Goal: Task Accomplishment & Management: Use online tool/utility

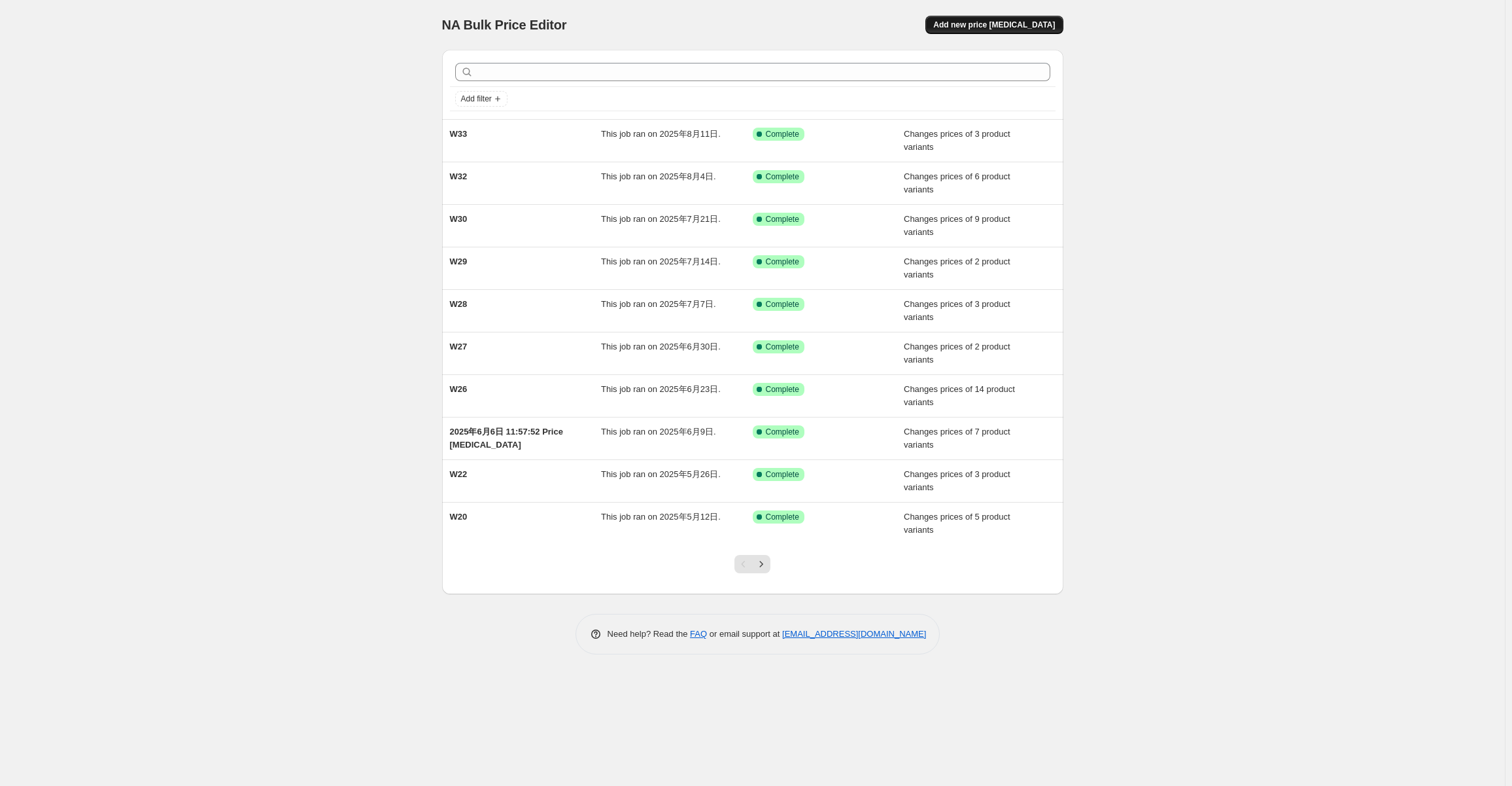
click at [1010, 21] on span "Add new price change job" at bounding box center [994, 25] width 121 height 11
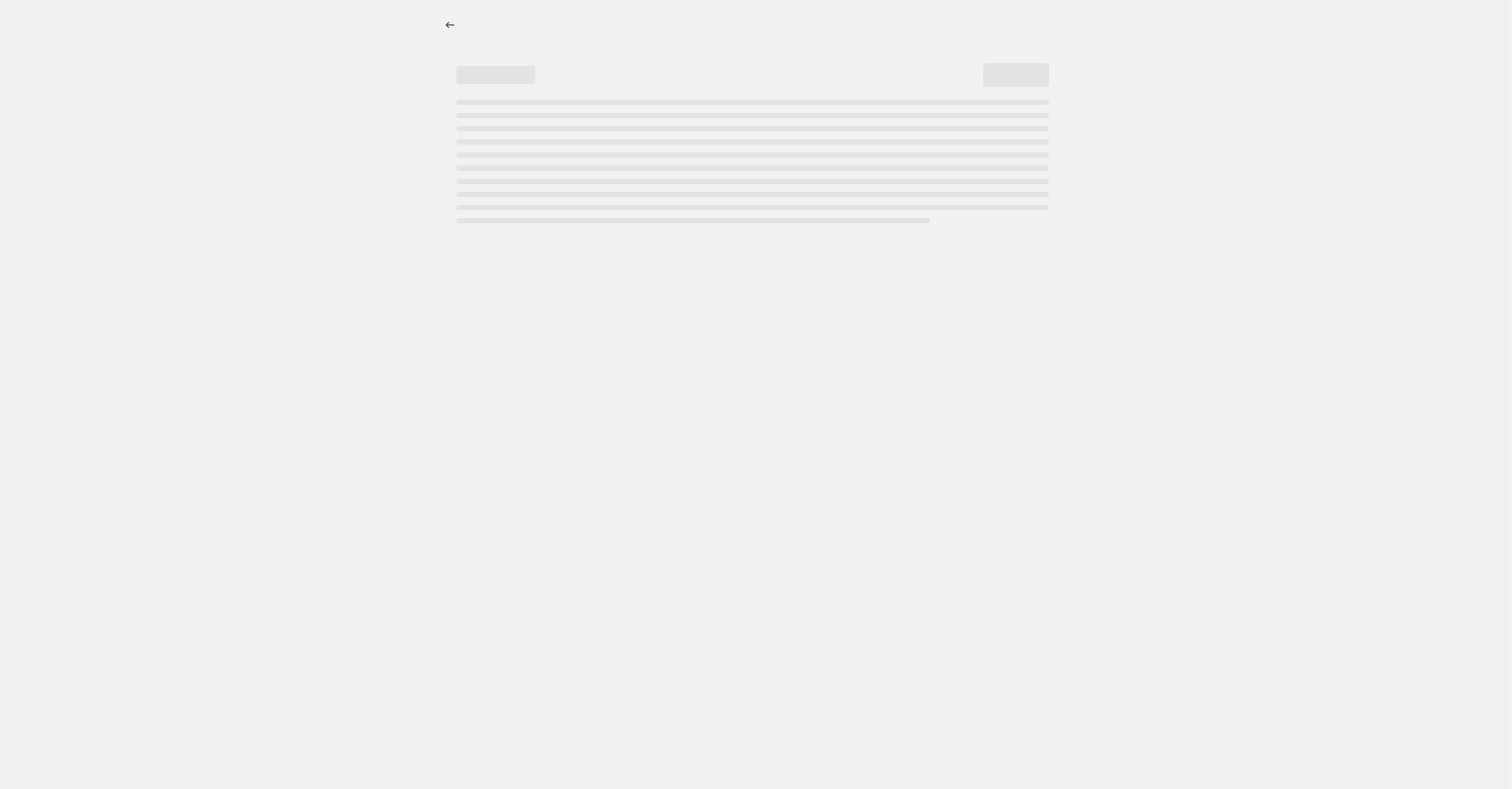
select select "percentage"
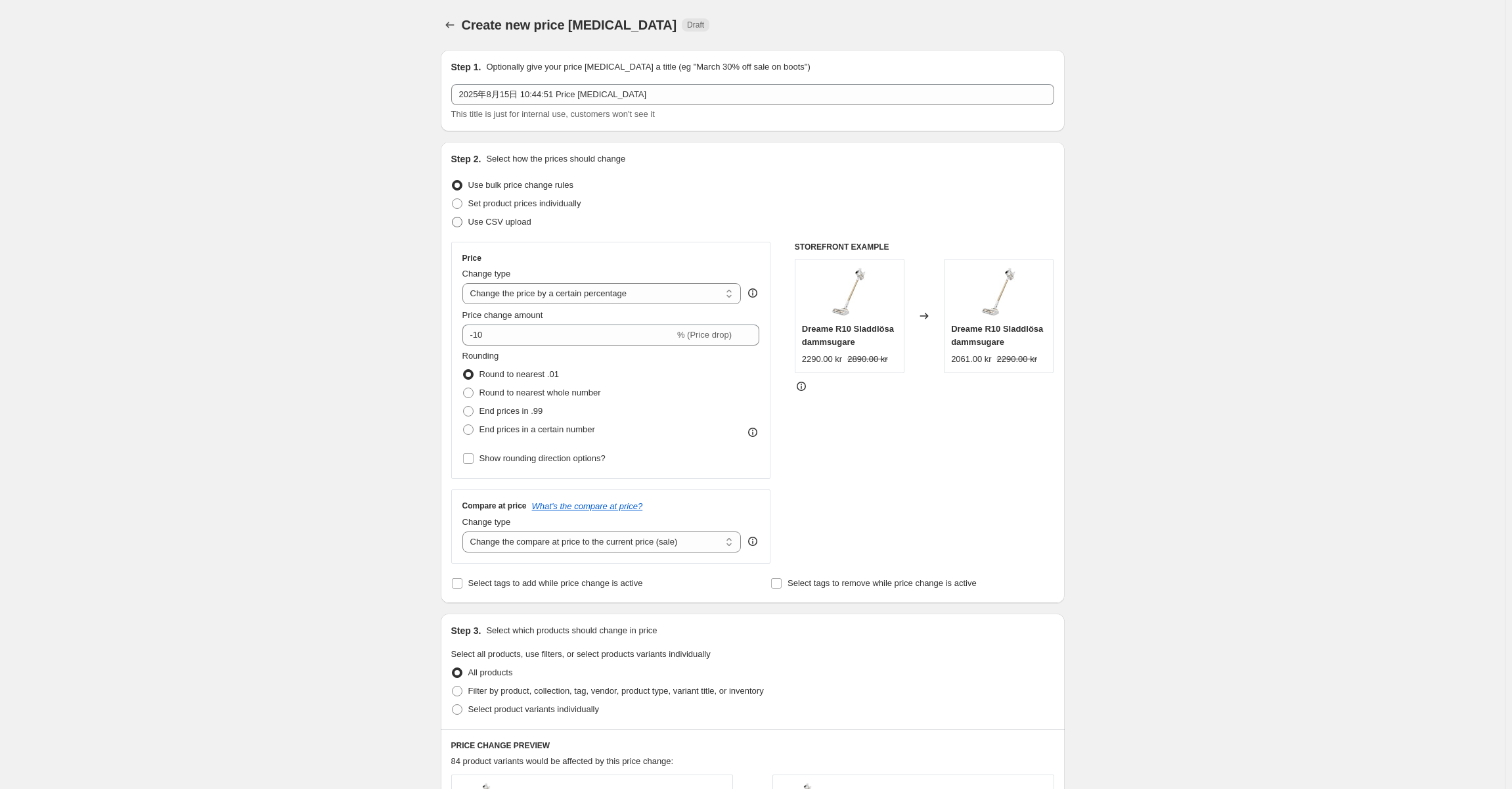
click at [488, 224] on span "Use CSV upload" at bounding box center [499, 221] width 63 height 10
click at [453, 217] on input "Use CSV upload" at bounding box center [452, 217] width 1 height 1
radio input "true"
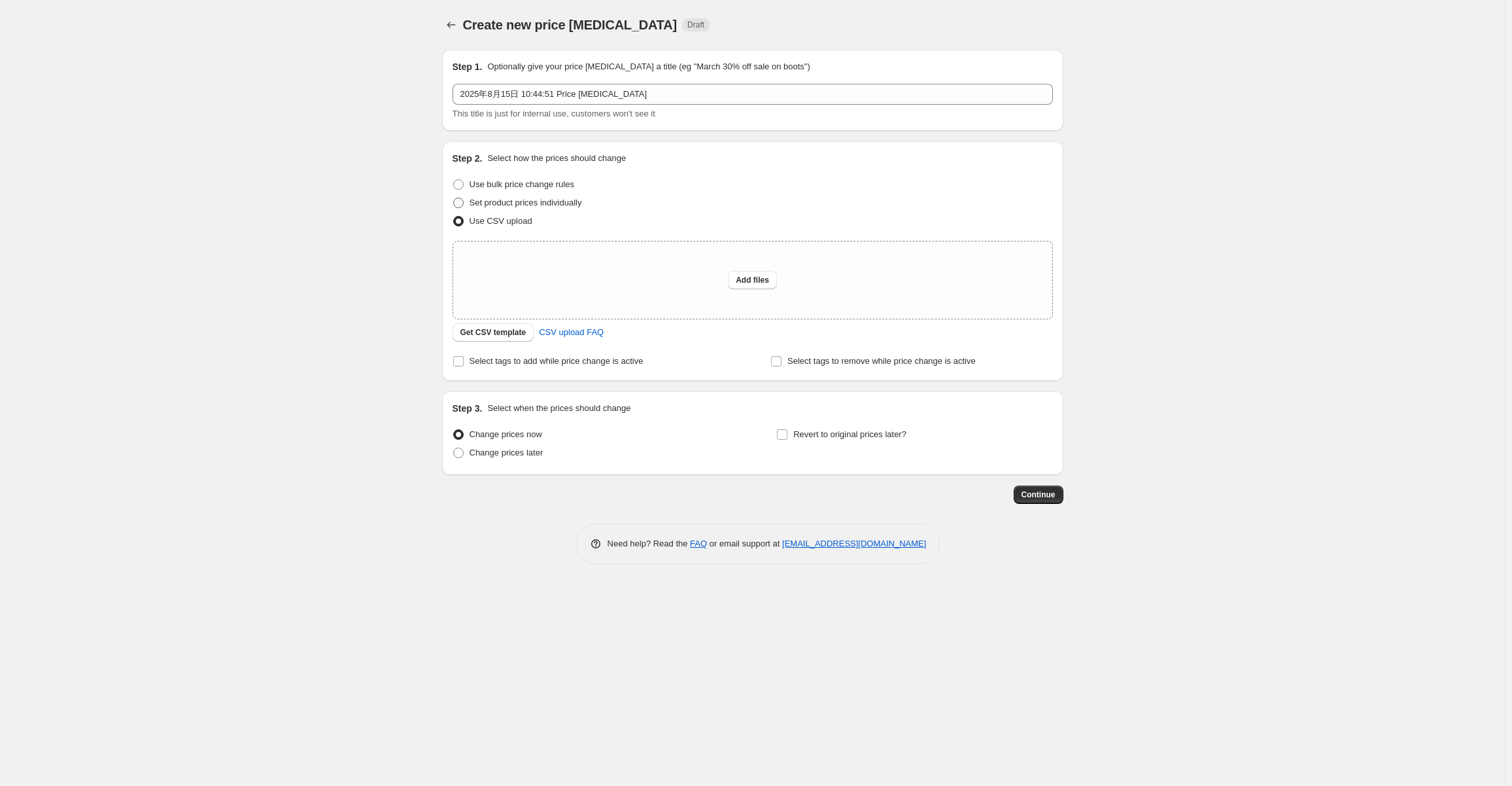
click at [509, 193] on label "Use bulk price change rules" at bounding box center [513, 185] width 121 height 19
click at [454, 180] on input "Use bulk price change rules" at bounding box center [453, 179] width 1 height 1
radio input "true"
select select "percentage"
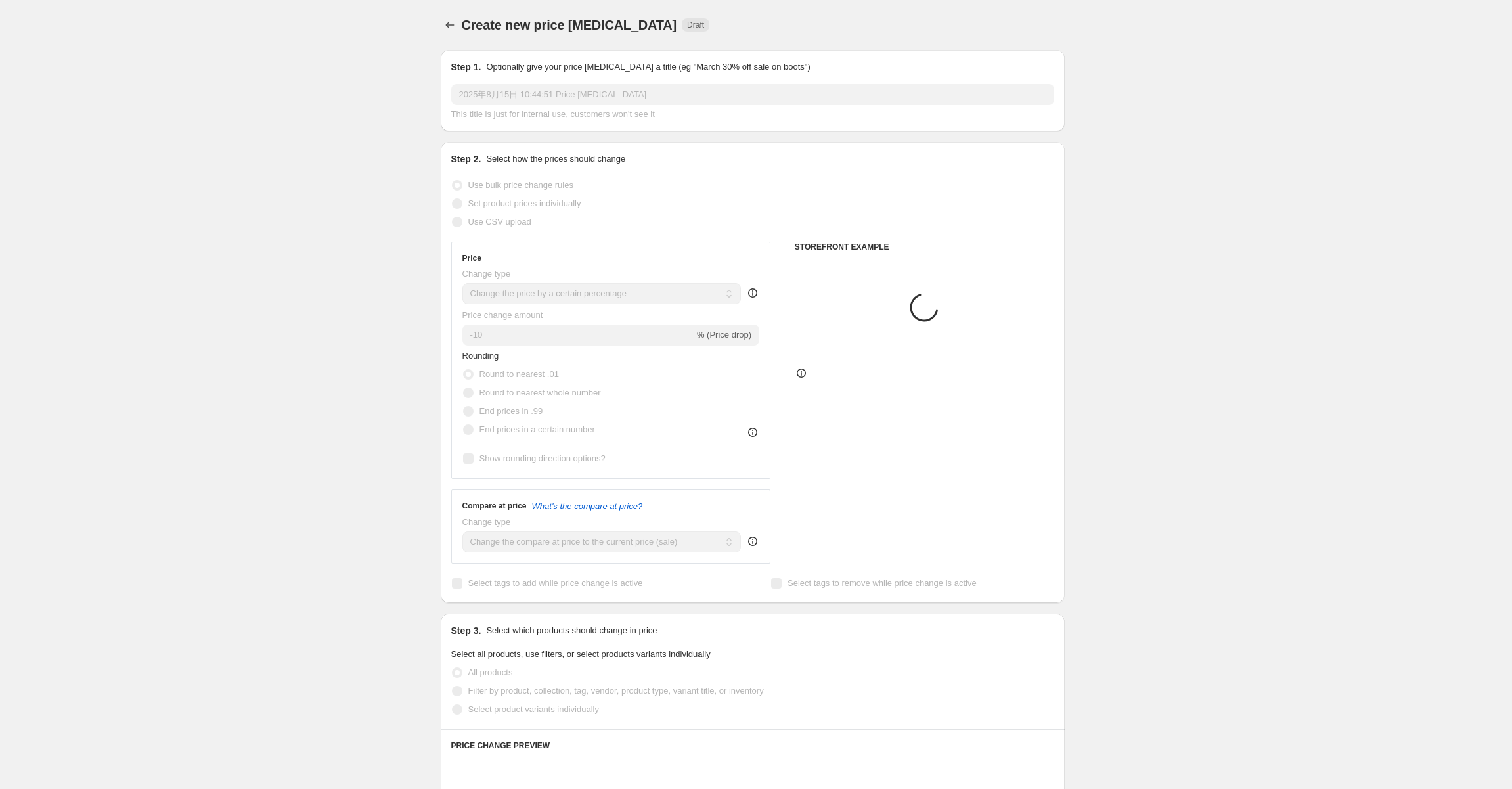
click at [520, 207] on span "Set product prices individually" at bounding box center [524, 203] width 113 height 10
click at [530, 206] on span "Set product prices individually" at bounding box center [524, 203] width 113 height 10
click at [499, 207] on span "Set product prices individually" at bounding box center [524, 203] width 113 height 10
click at [453, 199] on input "Set product prices individually" at bounding box center [452, 198] width 1 height 1
radio input "true"
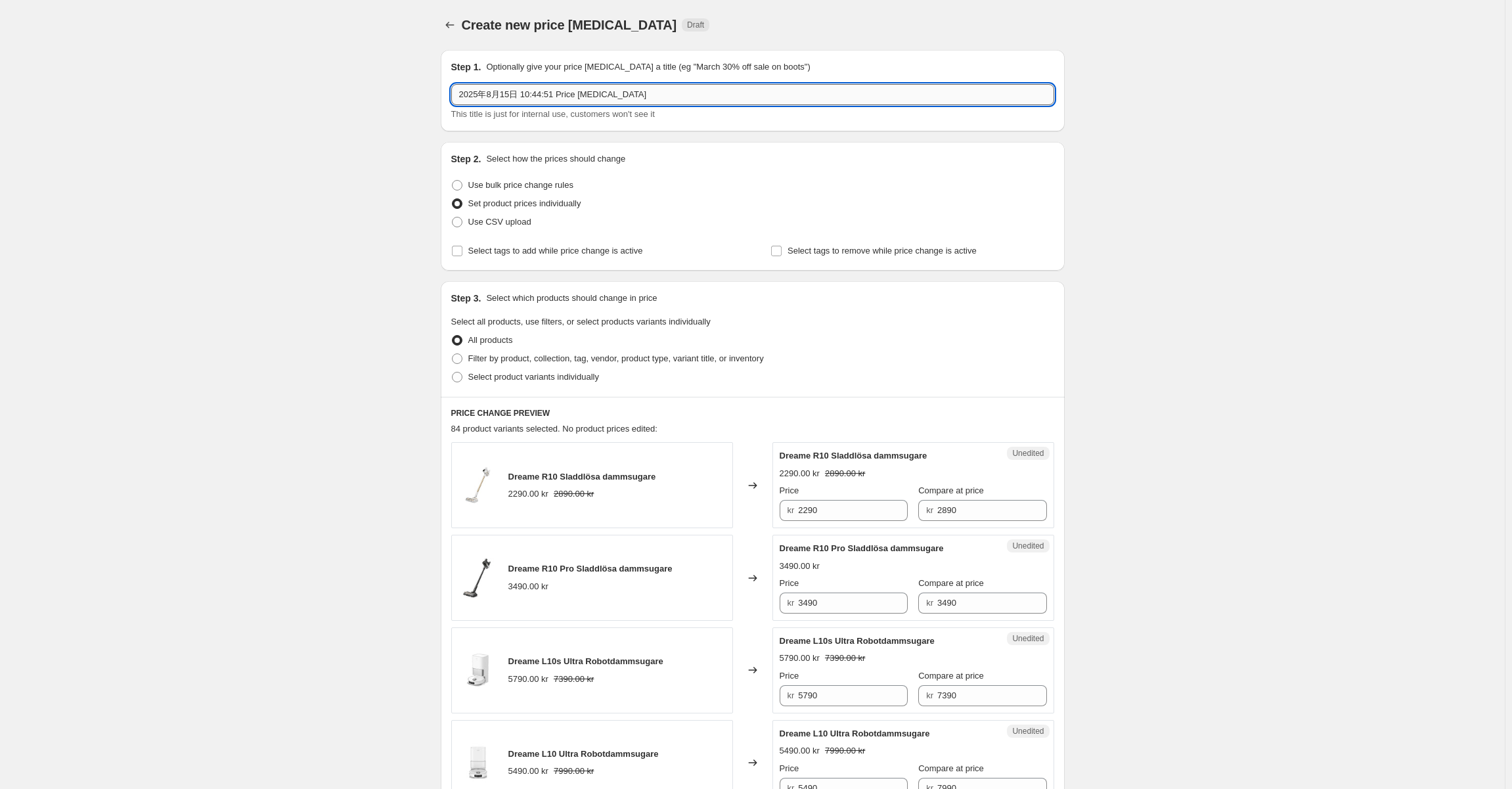
drag, startPoint x: 534, startPoint y: 101, endPoint x: 549, endPoint y: 96, distance: 15.8
click at [534, 101] on input "2025年8月15日 10:44:51 Price change job" at bounding box center [753, 94] width 603 height 21
drag, startPoint x: 645, startPoint y: 97, endPoint x: 378, endPoint y: 104, distance: 267.1
type input "W34"
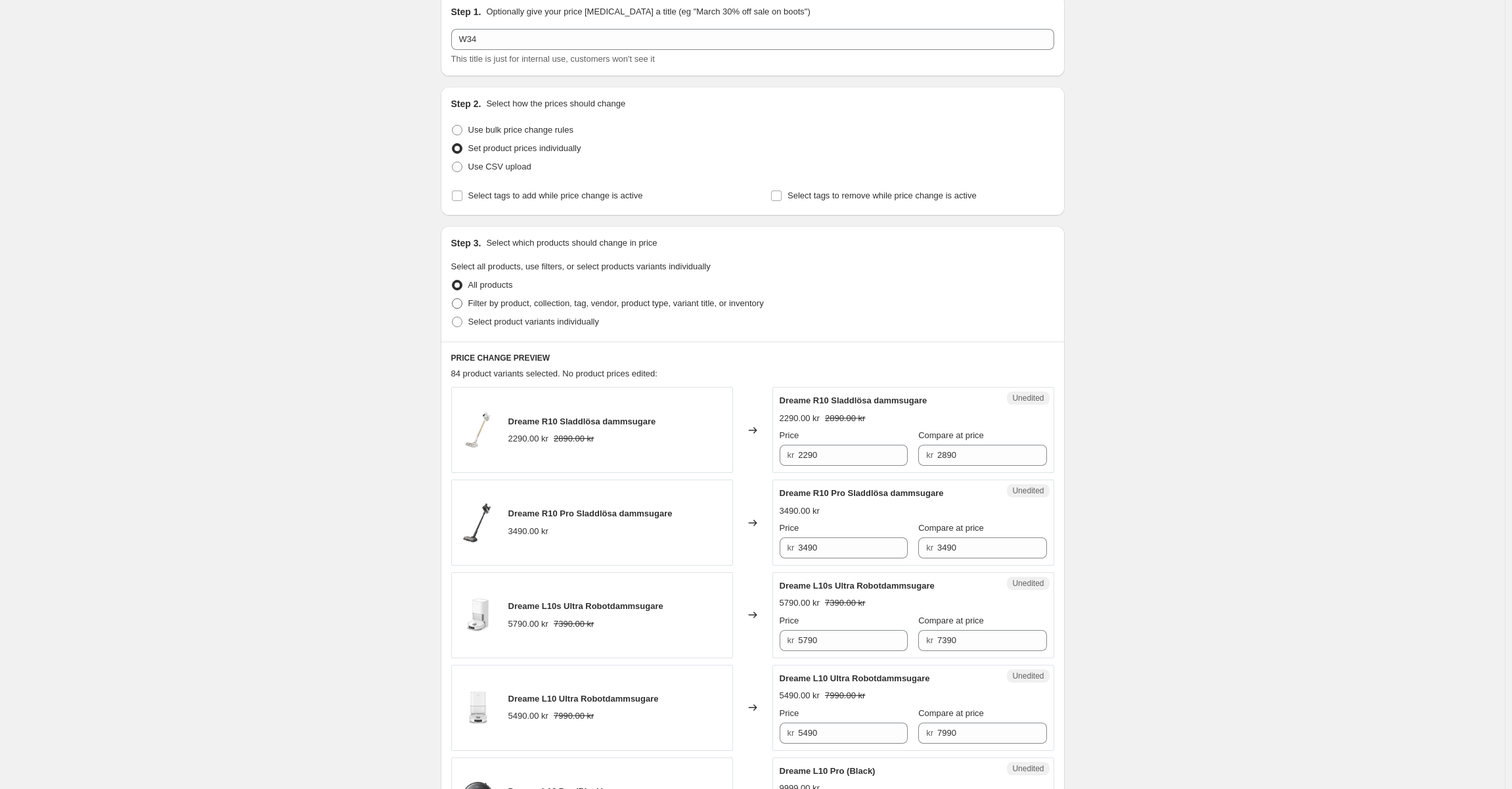
scroll to position [131, 0]
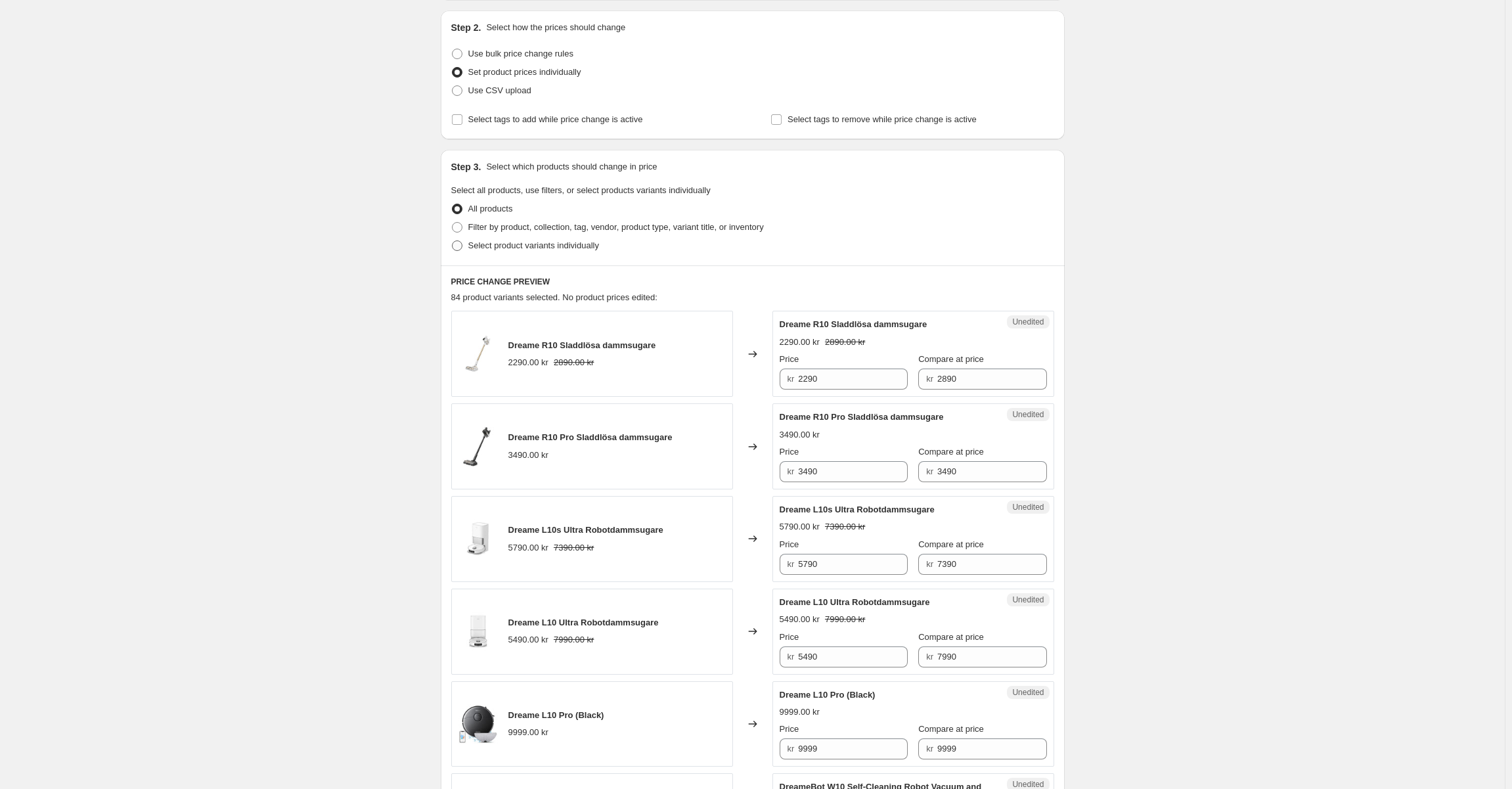
click at [461, 250] on span at bounding box center [457, 245] width 11 height 11
click at [453, 241] on input "Select product variants individually" at bounding box center [452, 240] width 1 height 1
radio input "true"
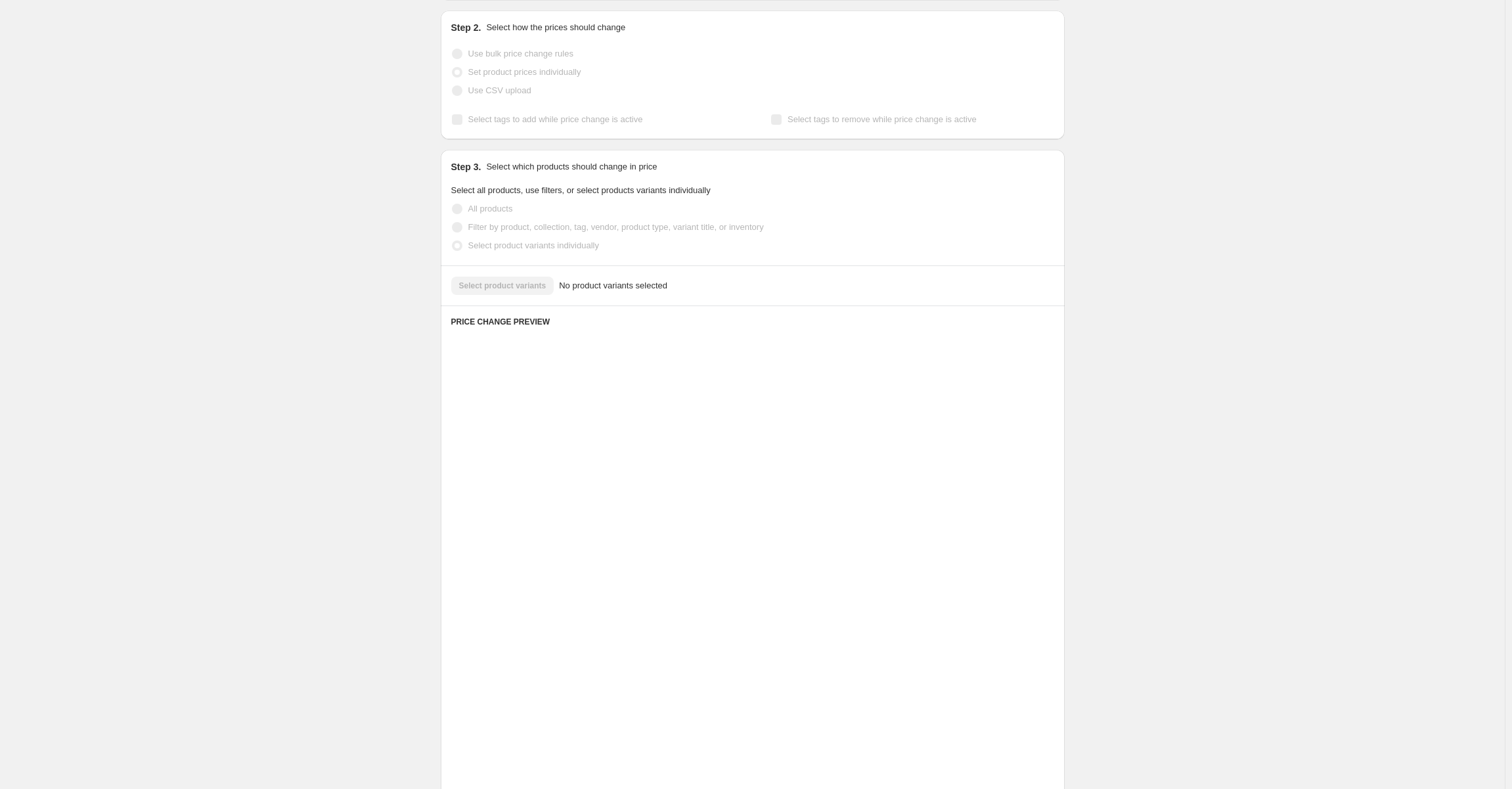
scroll to position [0, 0]
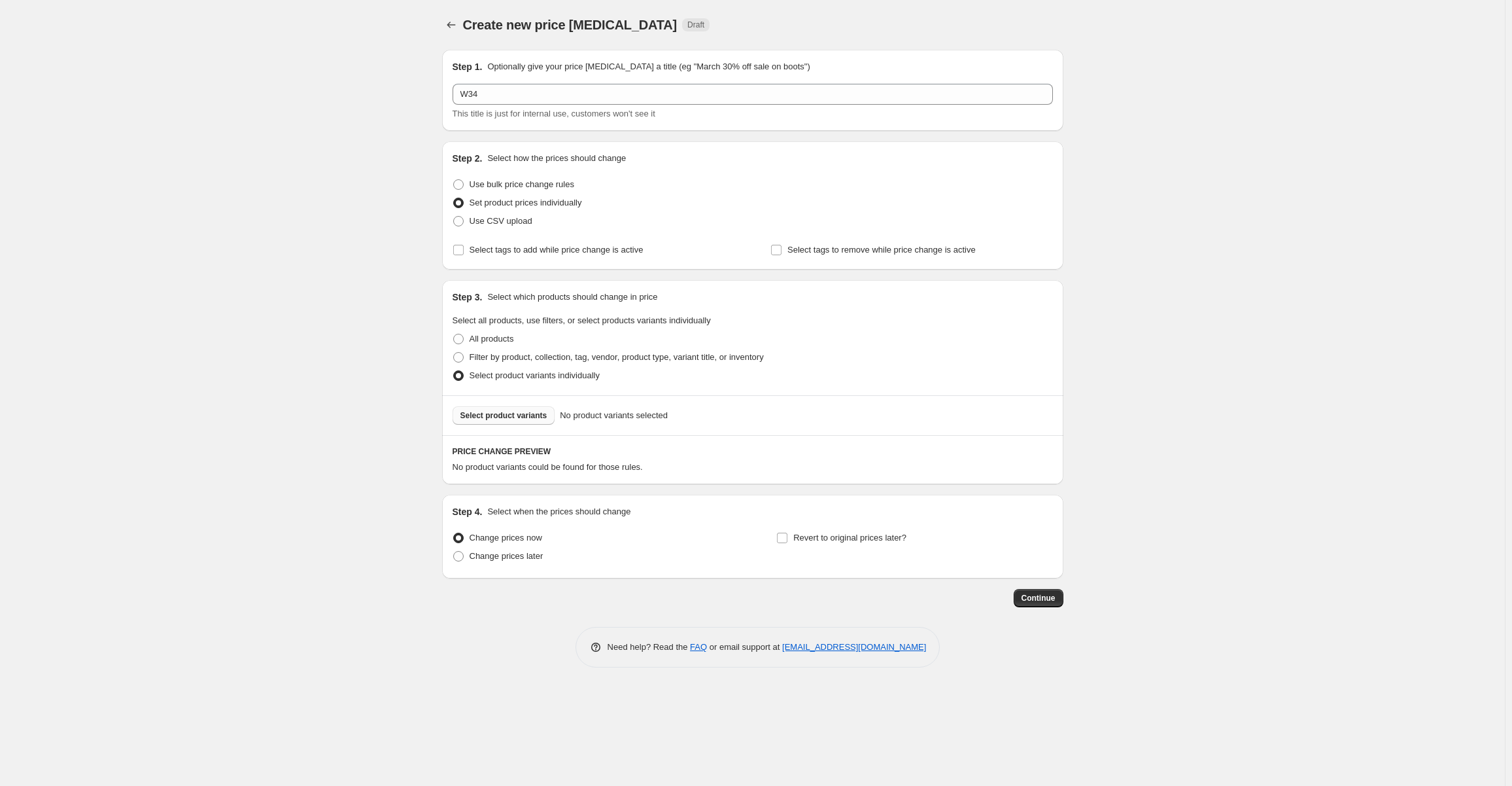
click at [519, 419] on span "Select product variants" at bounding box center [503, 415] width 87 height 11
click at [507, 411] on span "Select product variants" at bounding box center [503, 415] width 87 height 11
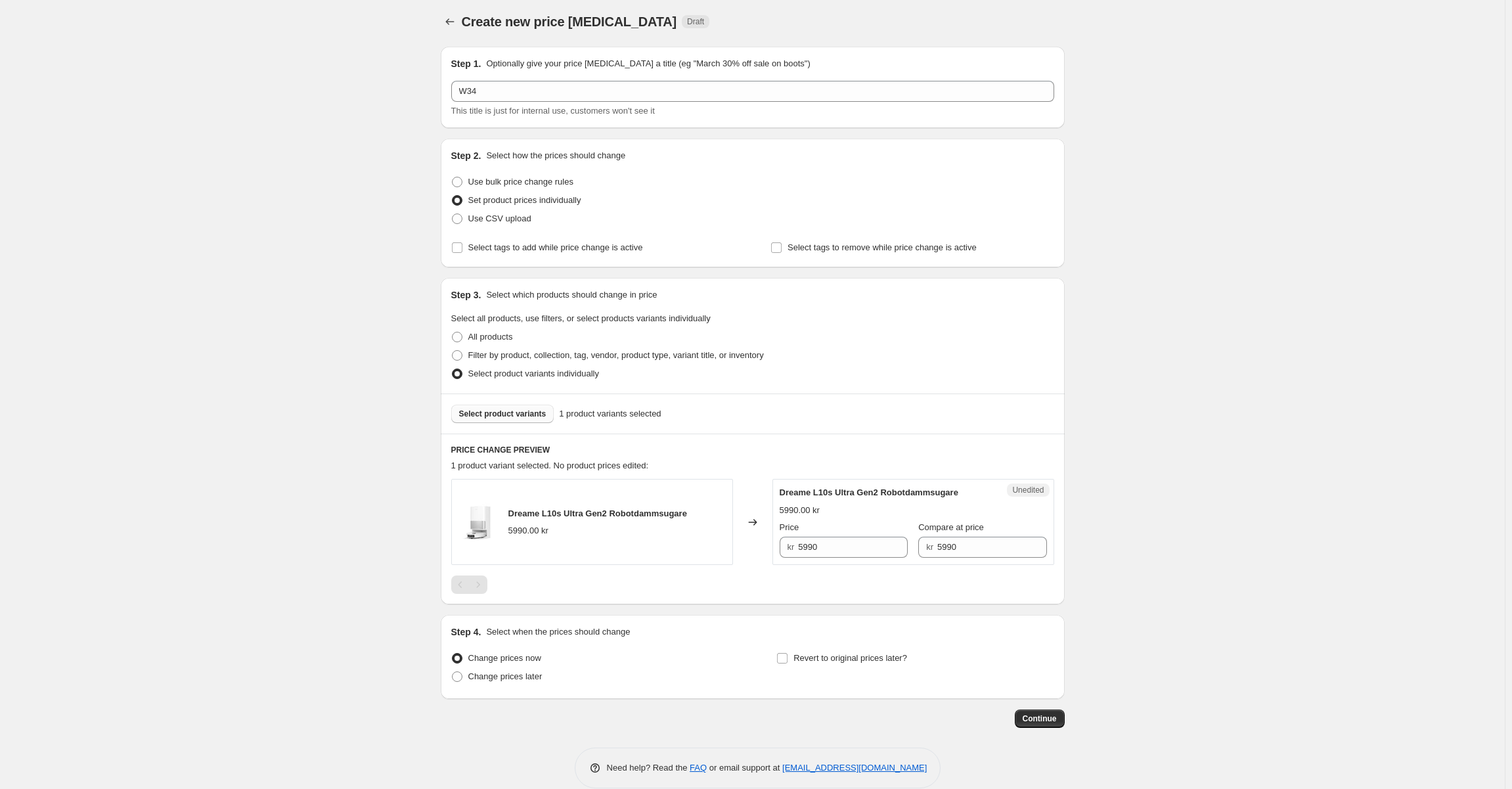
scroll to position [23, 0]
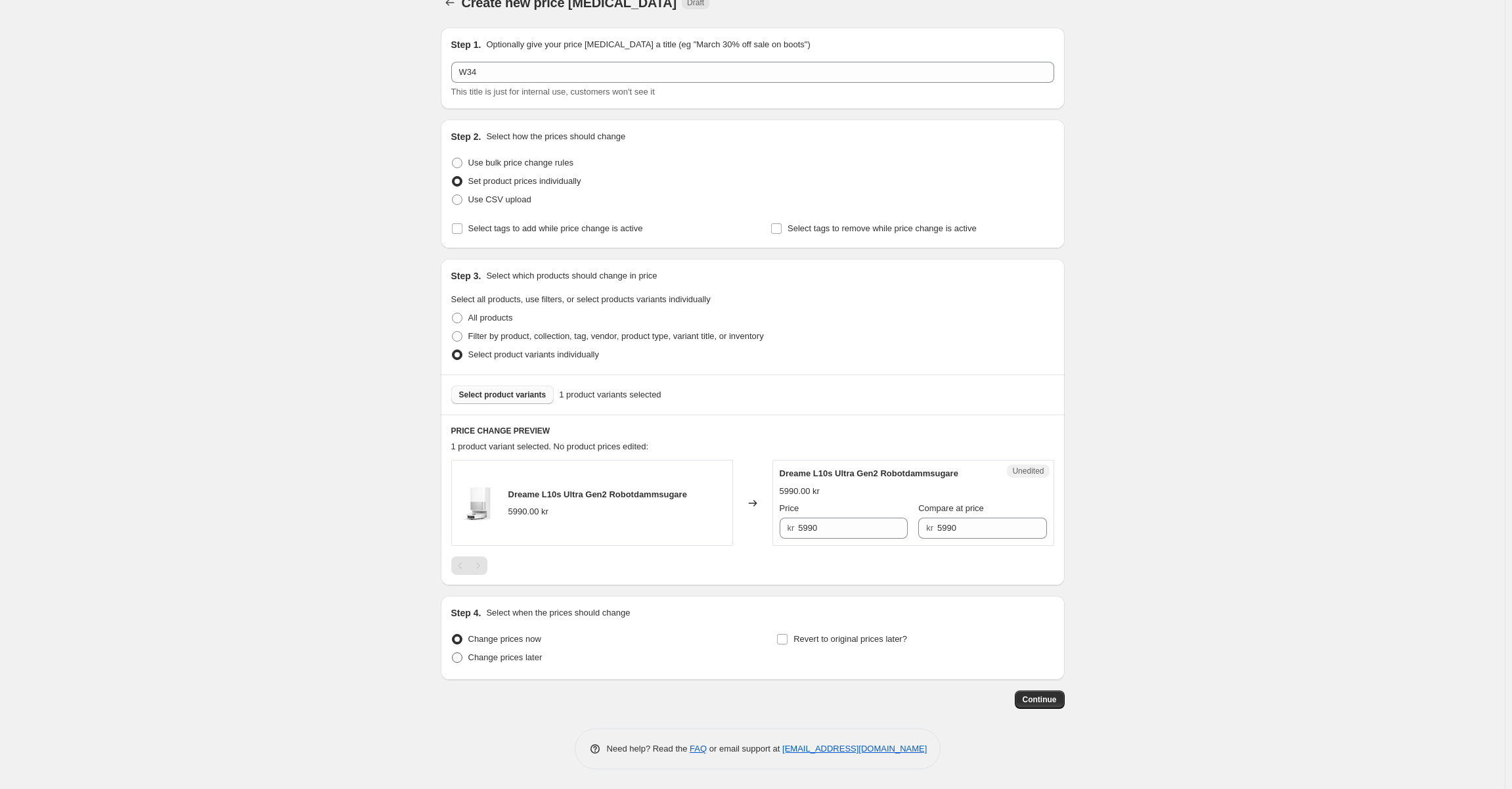
click at [475, 653] on span "Change prices later" at bounding box center [506, 657] width 75 height 10
click at [453, 653] on input "Change prices later" at bounding box center [452, 652] width 1 height 1
radio input "true"
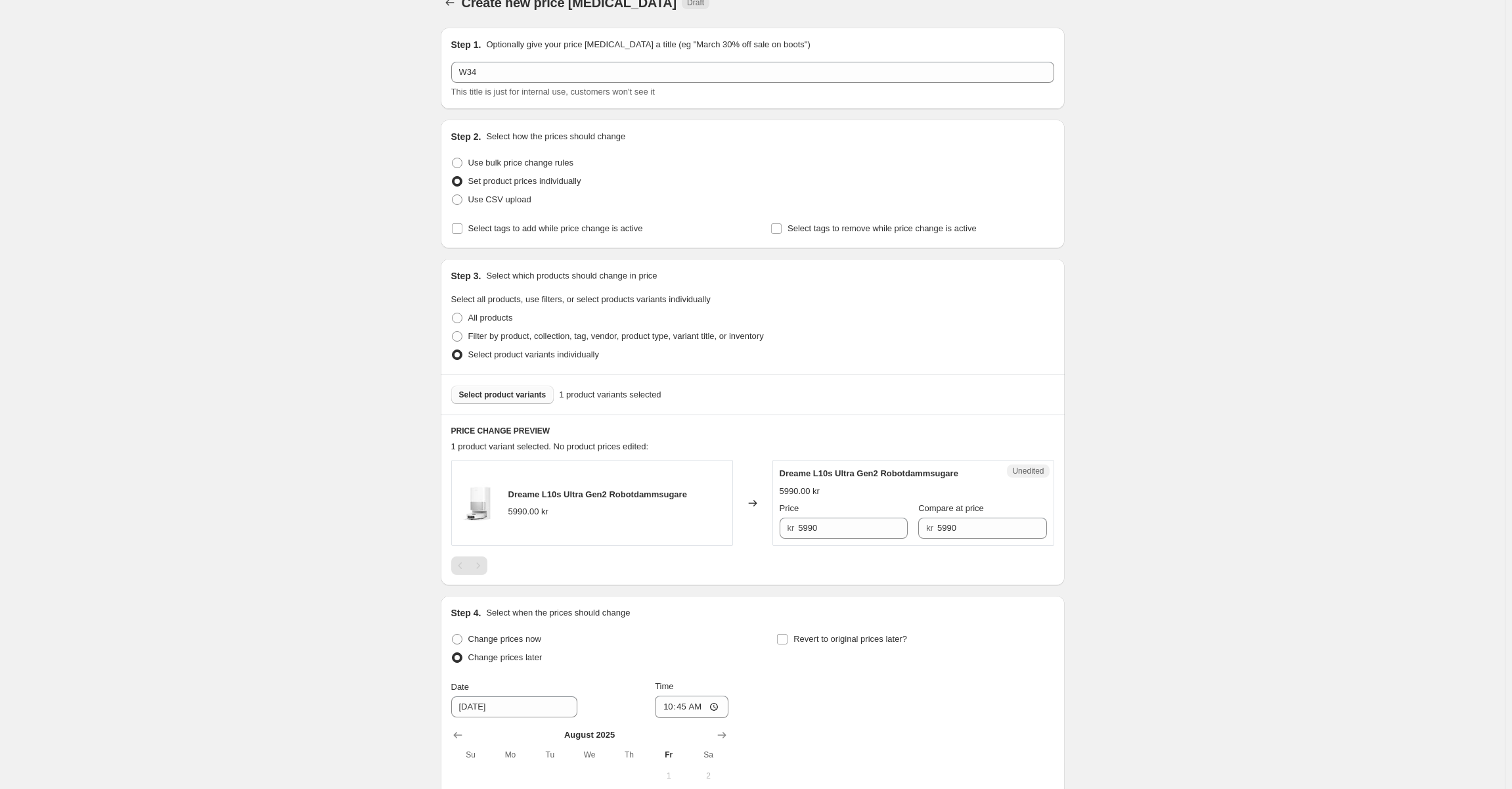
scroll to position [268, 0]
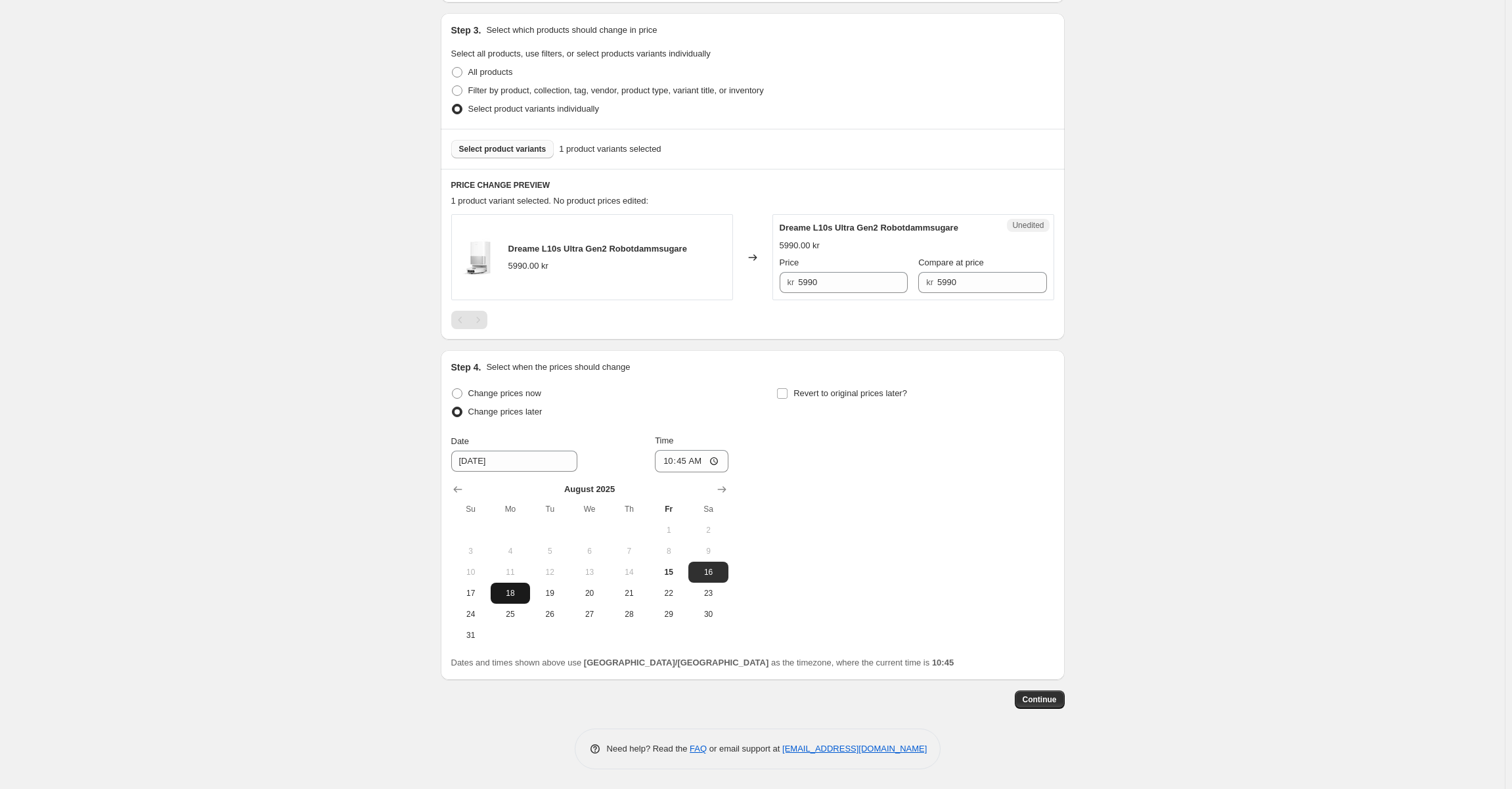
click at [504, 594] on span "18" at bounding box center [509, 593] width 29 height 11
type input "8/18/2025"
click at [909, 520] on div "Change prices now Change prices later Date 8/18/2025 Time 10:45 August 2025 Su …" at bounding box center [753, 515] width 603 height 262
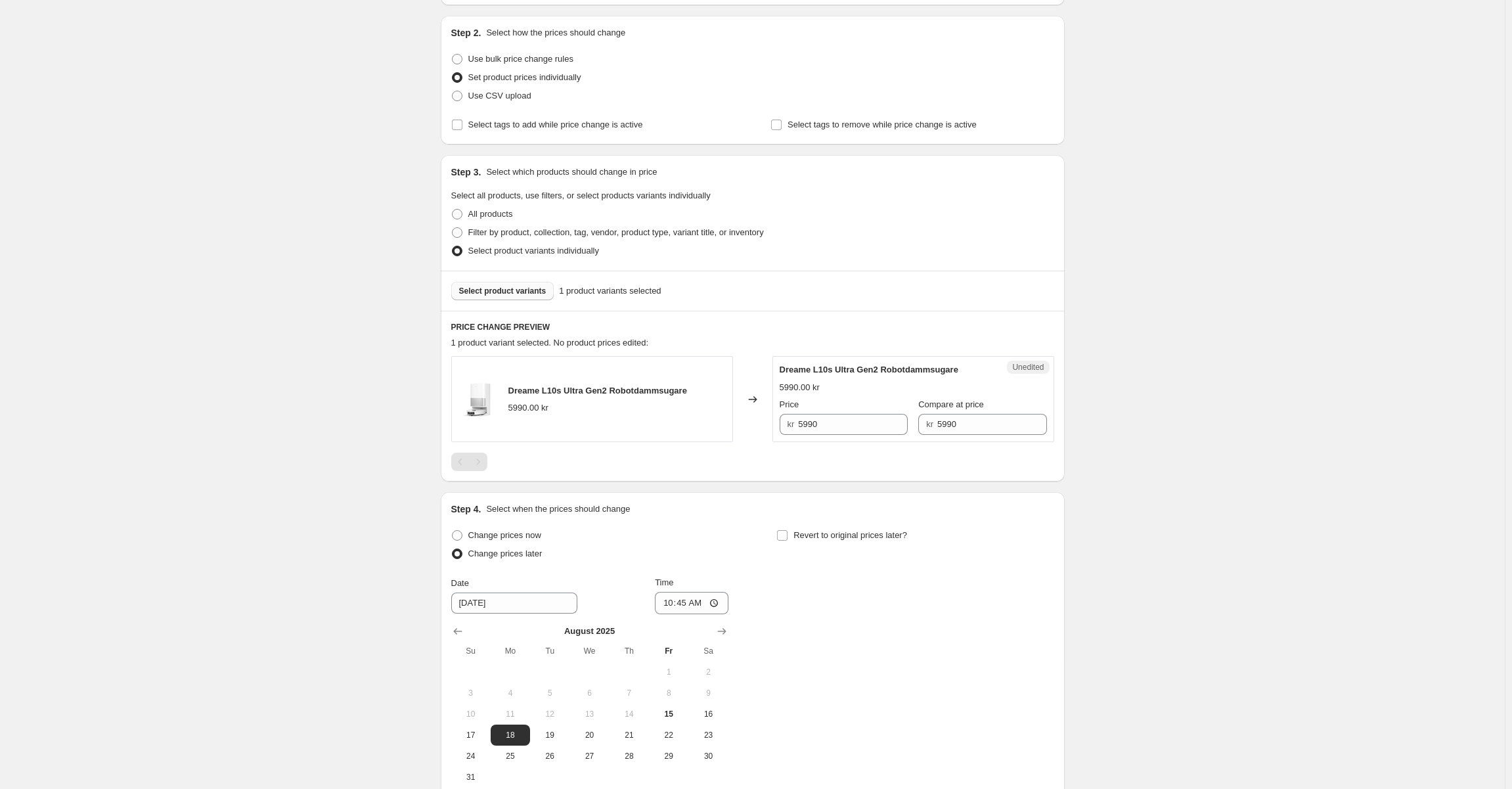
scroll to position [0, 0]
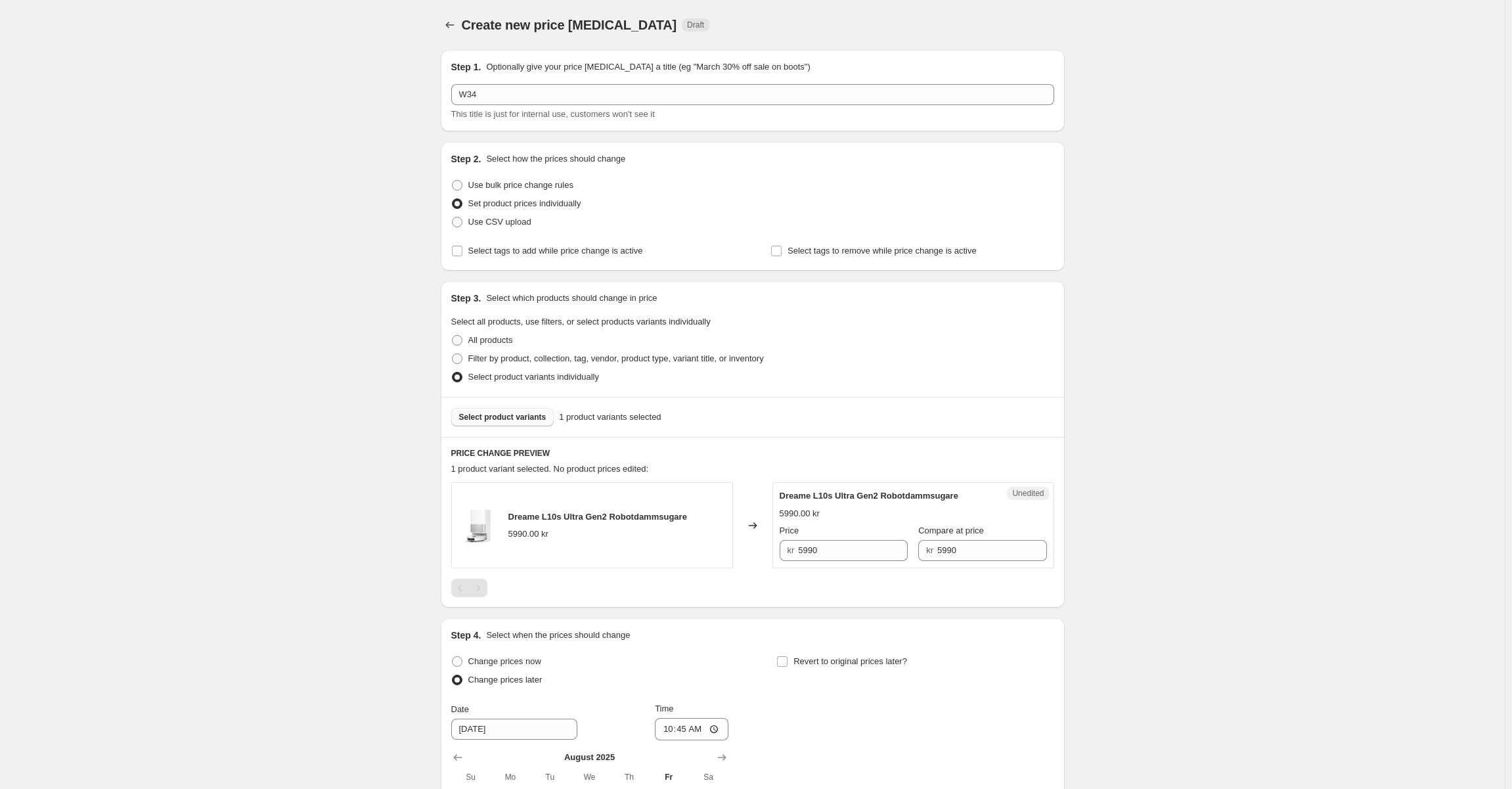
click at [501, 417] on span "Select product variants" at bounding box center [502, 417] width 87 height 11
click at [519, 423] on button "Select product variants" at bounding box center [502, 417] width 103 height 19
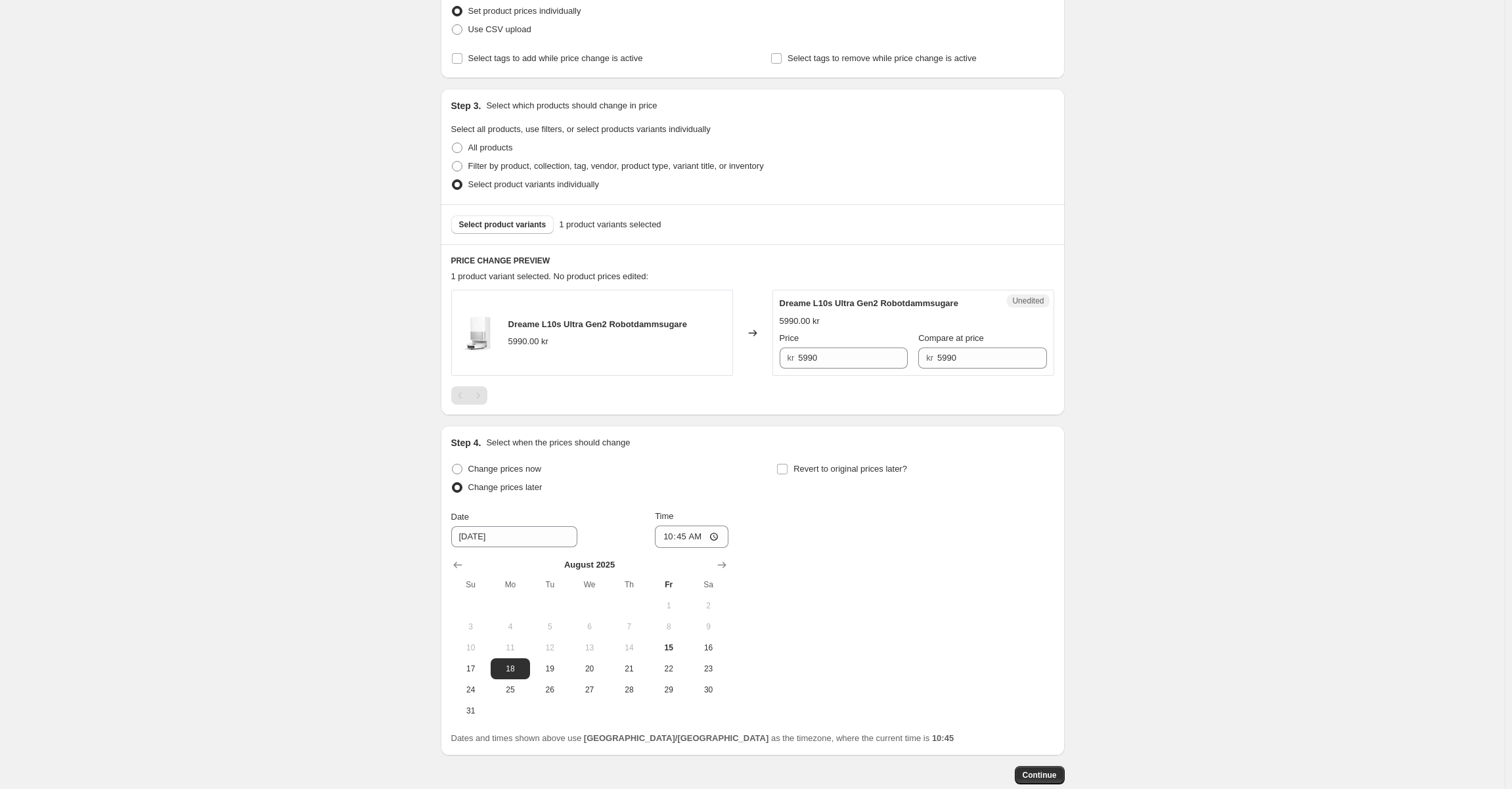
scroll to position [197, 0]
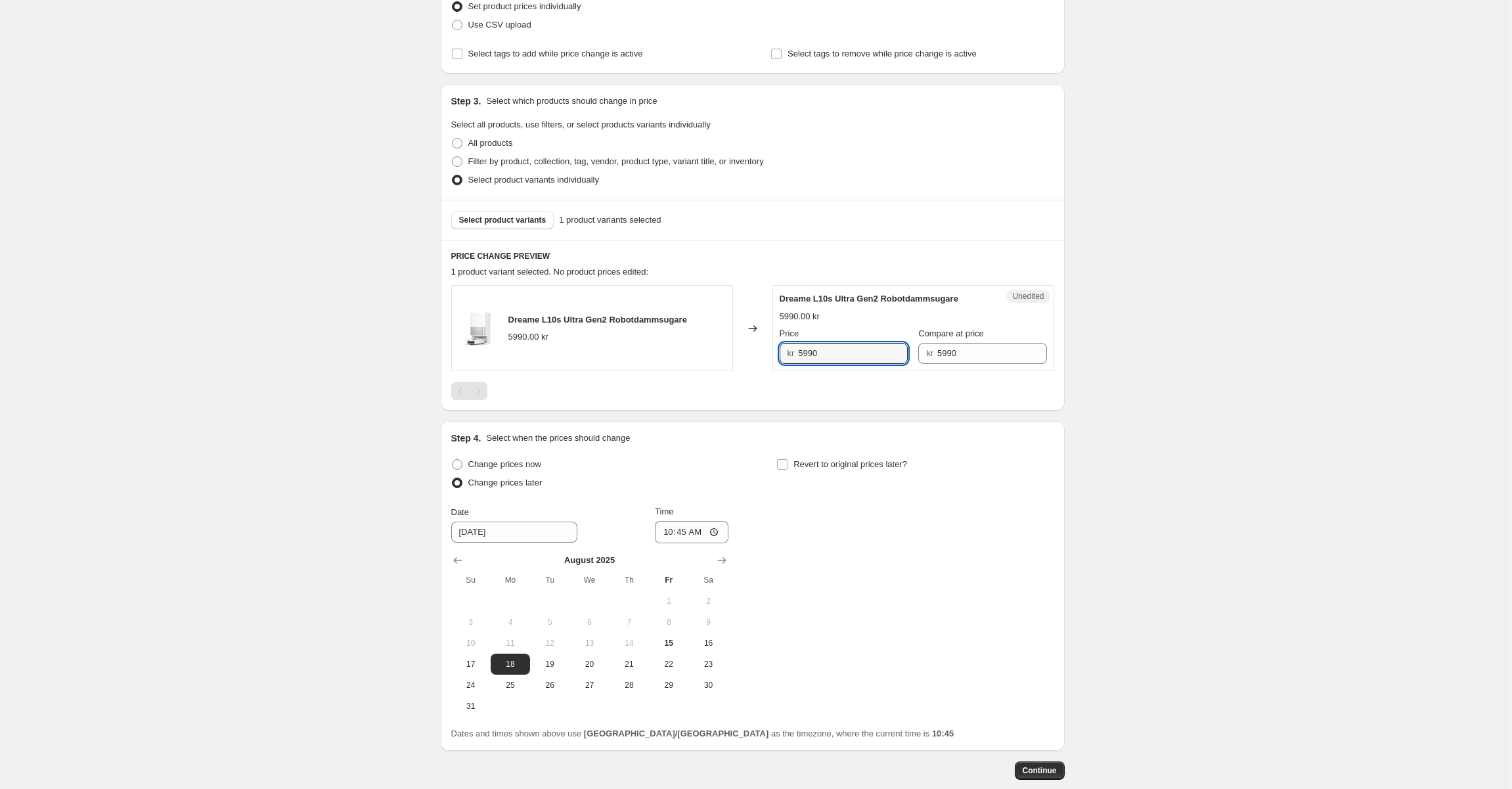
drag, startPoint x: 827, startPoint y: 349, endPoint x: 793, endPoint y: 346, distance: 34.1
click at [793, 346] on div "kr 5990" at bounding box center [843, 353] width 128 height 21
type input "3299"
click at [844, 381] on div at bounding box center [753, 391] width 603 height 19
drag, startPoint x: 832, startPoint y: 349, endPoint x: 774, endPoint y: 343, distance: 58.3
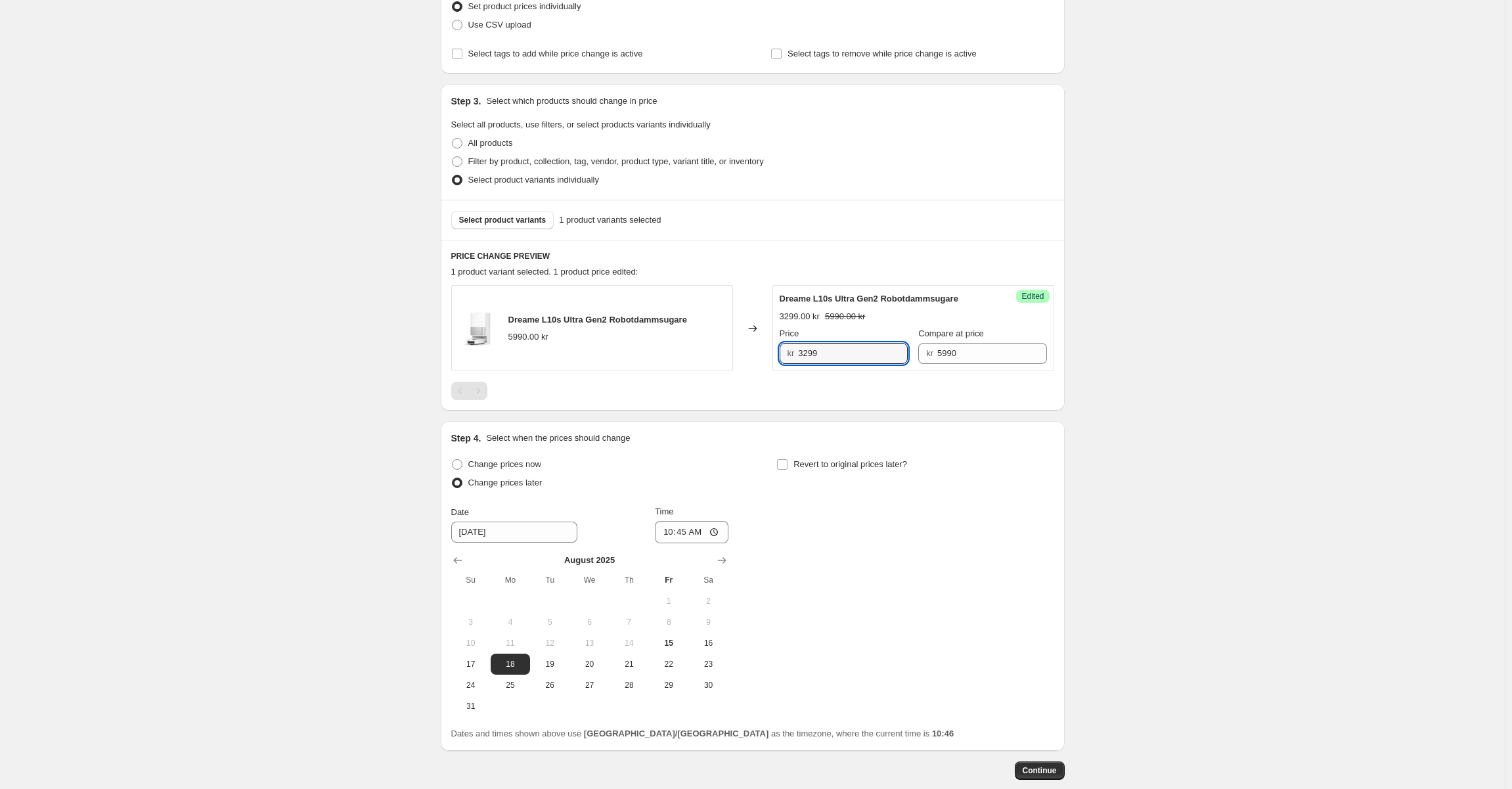
click at [774, 343] on div "Dreame L10s Ultra Gen2 Robotdammsugare 5990.00 kr Changed to Success Edited Dre…" at bounding box center [753, 328] width 603 height 86
type input "4990"
click at [822, 221] on div "Select product variants 1 product variants selected" at bounding box center [753, 220] width 603 height 19
click at [844, 381] on div "Dreame L10s Ultra Gen2 Robotdammsugare 5990.00 kr Changed to Success Edited Dre…" at bounding box center [753, 342] width 603 height 115
click at [504, 223] on span "Select product variants" at bounding box center [502, 221] width 87 height 11
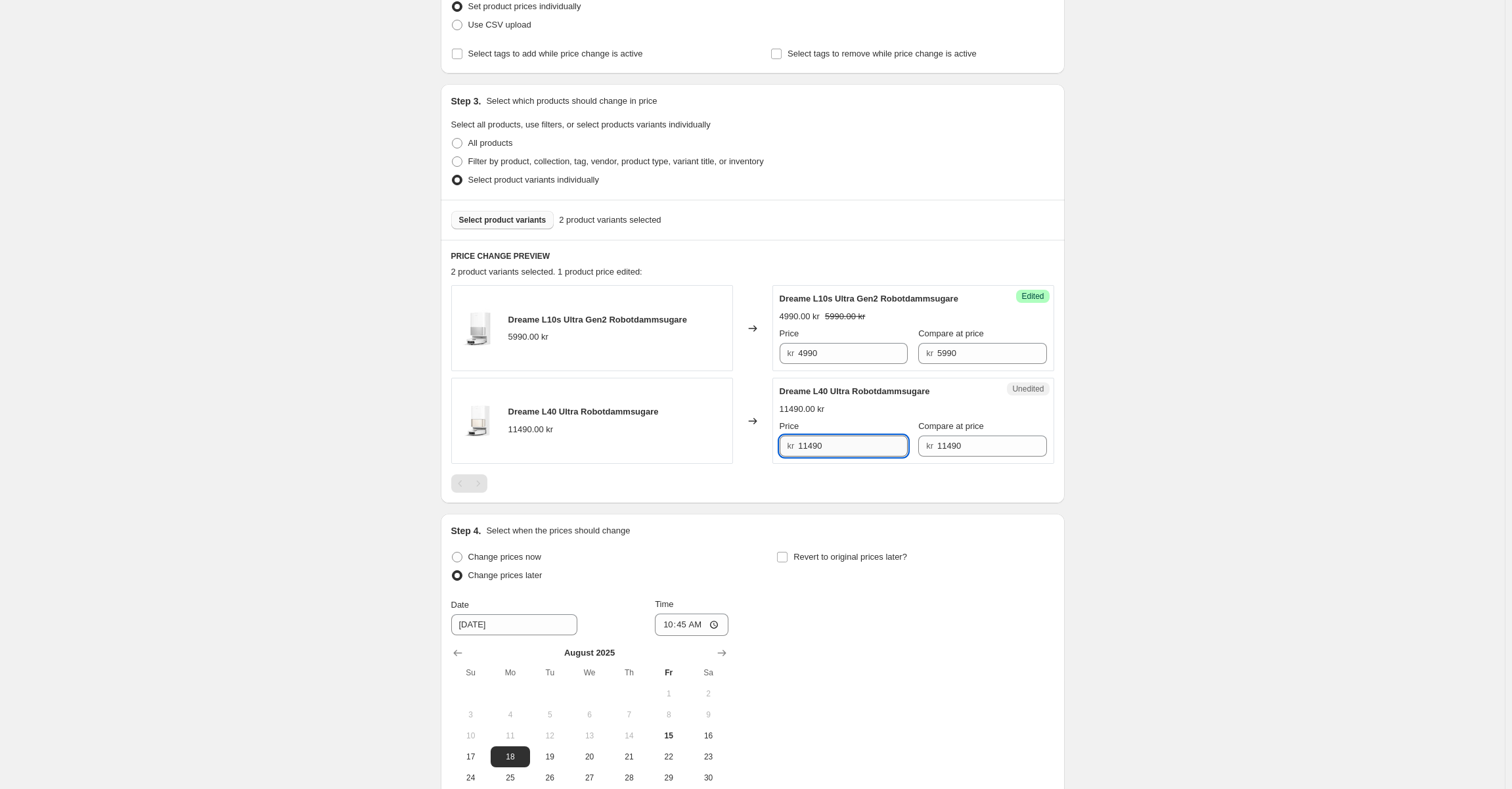
click at [832, 444] on input "11490" at bounding box center [852, 446] width 109 height 21
drag, startPoint x: 846, startPoint y: 444, endPoint x: 759, endPoint y: 438, distance: 87.2
click at [759, 438] on div "Dreame L40 Ultra Robotdammsugare 11490.00 kr Changed to Unedited Dreame L40 Ult…" at bounding box center [753, 420] width 603 height 86
type input "6890"
drag, startPoint x: 1203, startPoint y: 458, endPoint x: 1193, endPoint y: 448, distance: 14.1
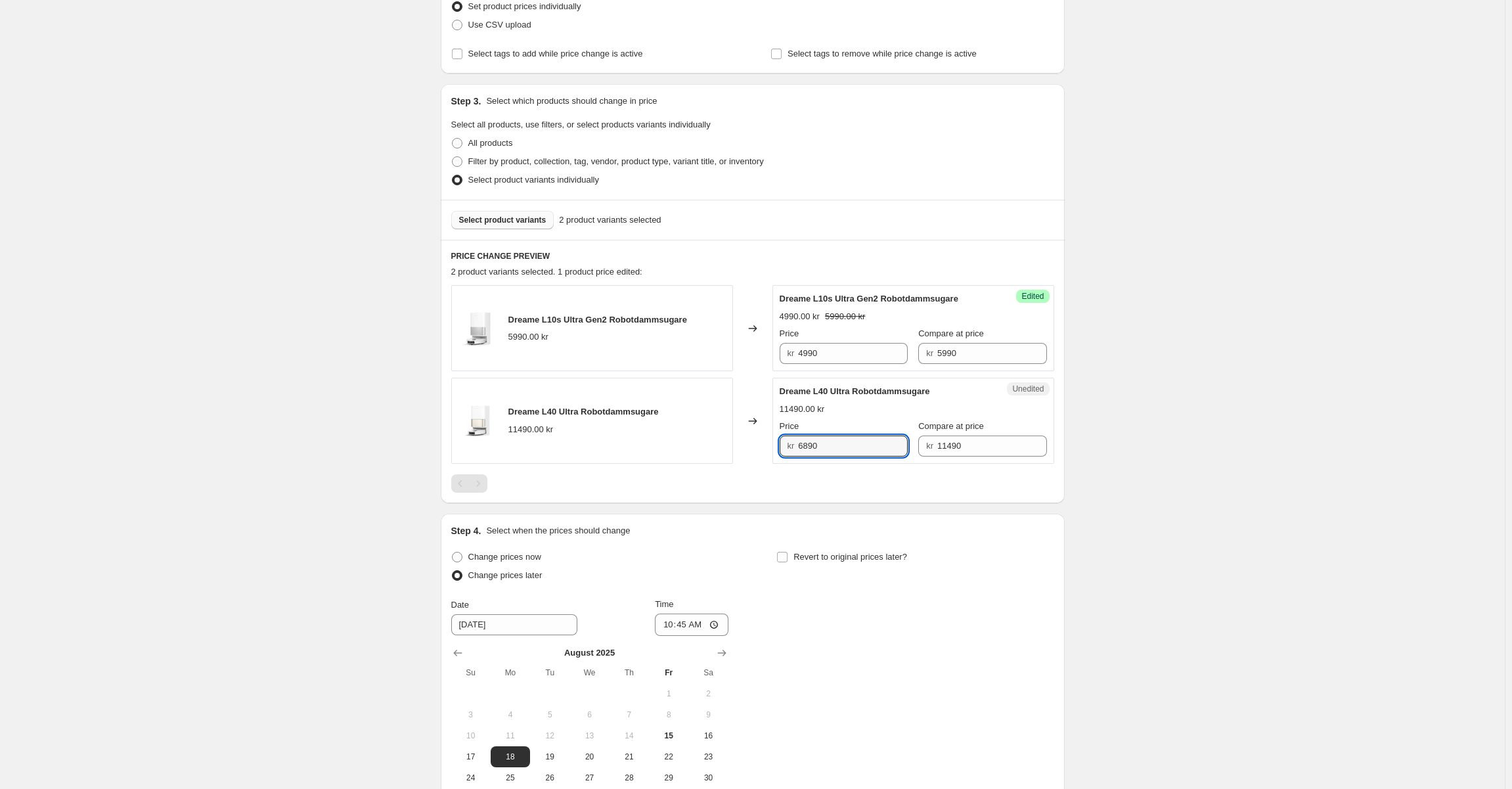
click at [1203, 458] on div "Create new price change job. This page is ready Create new price change job Dra…" at bounding box center [752, 377] width 1504 height 1149
click at [503, 216] on span "Select product variants" at bounding box center [502, 221] width 87 height 11
click at [508, 214] on button "Select product variants" at bounding box center [502, 220] width 103 height 19
click at [488, 218] on span "Select product variants" at bounding box center [502, 221] width 87 height 11
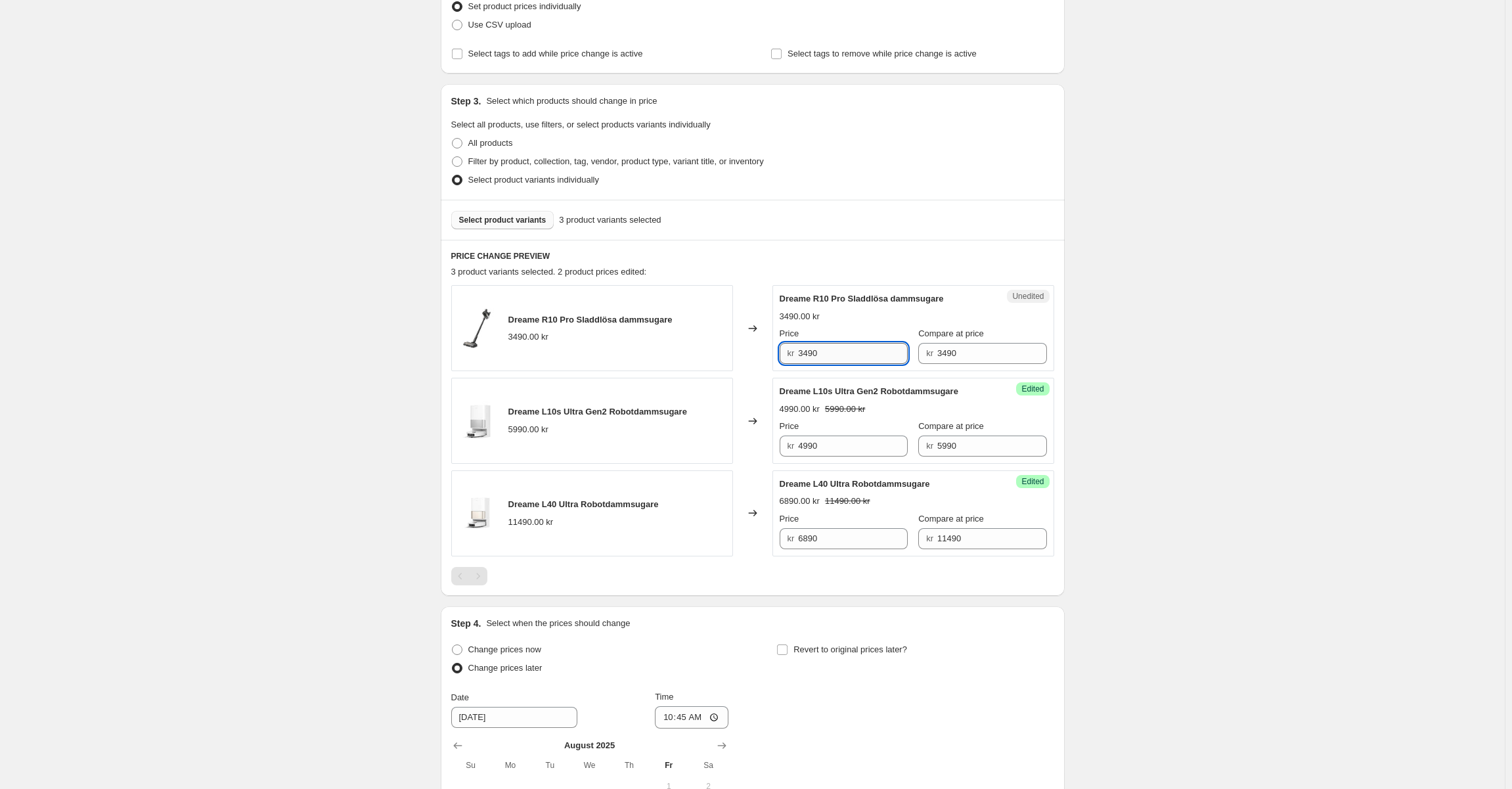
click at [804, 351] on input "3490" at bounding box center [852, 353] width 109 height 21
drag, startPoint x: 810, startPoint y: 349, endPoint x: 799, endPoint y: 351, distance: 11.2
click at [799, 351] on div "kr 3490" at bounding box center [843, 353] width 128 height 21
type input "2990"
click at [805, 224] on div "Select product variants 3 product variants selected" at bounding box center [753, 220] width 603 height 19
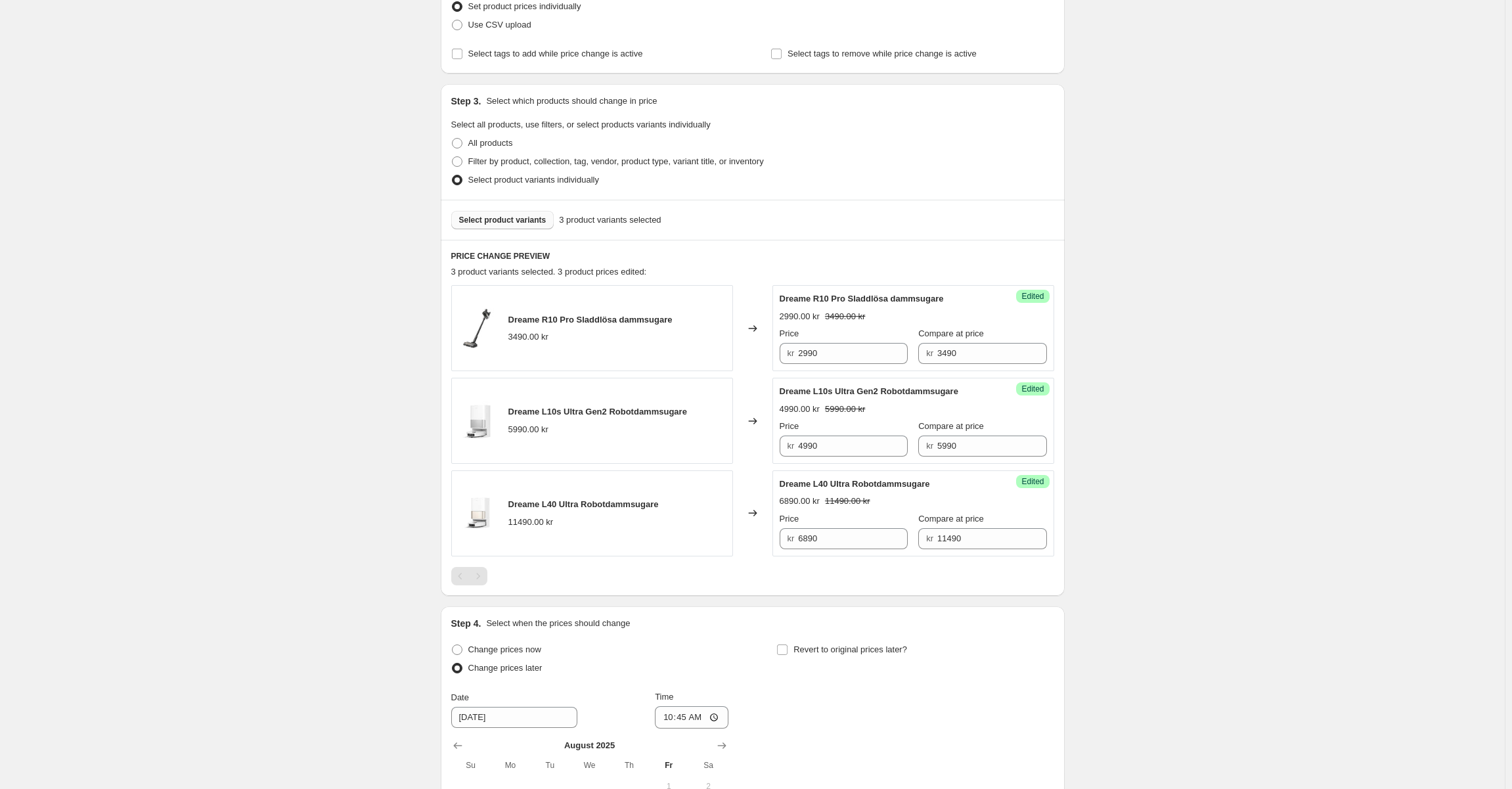
click at [511, 219] on span "Select product variants" at bounding box center [502, 221] width 87 height 11
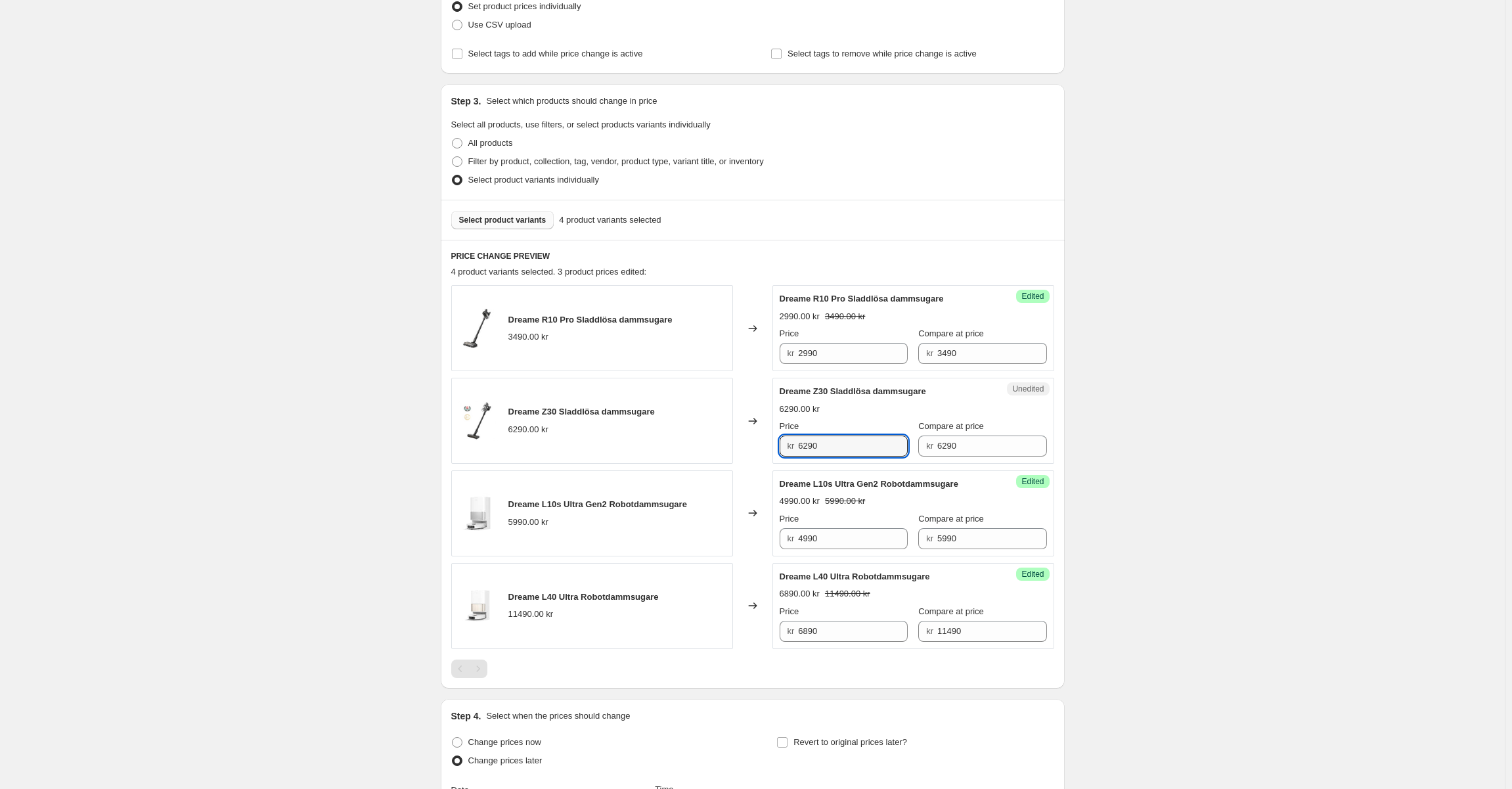
drag, startPoint x: 808, startPoint y: 447, endPoint x: 799, endPoint y: 447, distance: 9.0
click at [799, 447] on div "kr 6290" at bounding box center [843, 446] width 128 height 21
type input "5790"
click at [857, 408] on div "6290.00 kr" at bounding box center [913, 408] width 267 height 13
drag, startPoint x: 509, startPoint y: 230, endPoint x: 536, endPoint y: 220, distance: 28.8
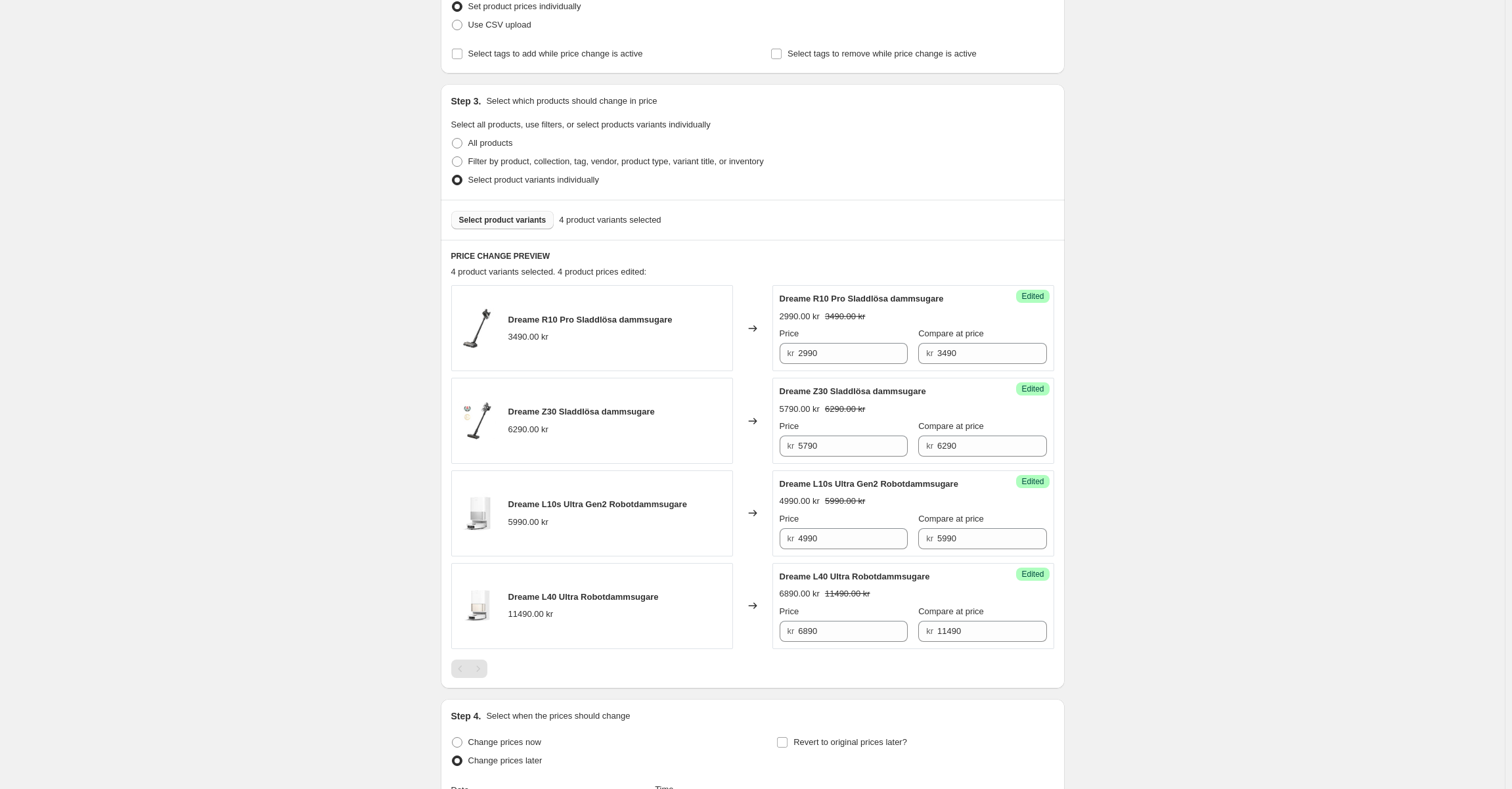
click at [509, 230] on div "Select product variants 4 product variants selected" at bounding box center [752, 220] width 624 height 40
click at [502, 228] on button "Select product variants" at bounding box center [502, 220] width 103 height 19
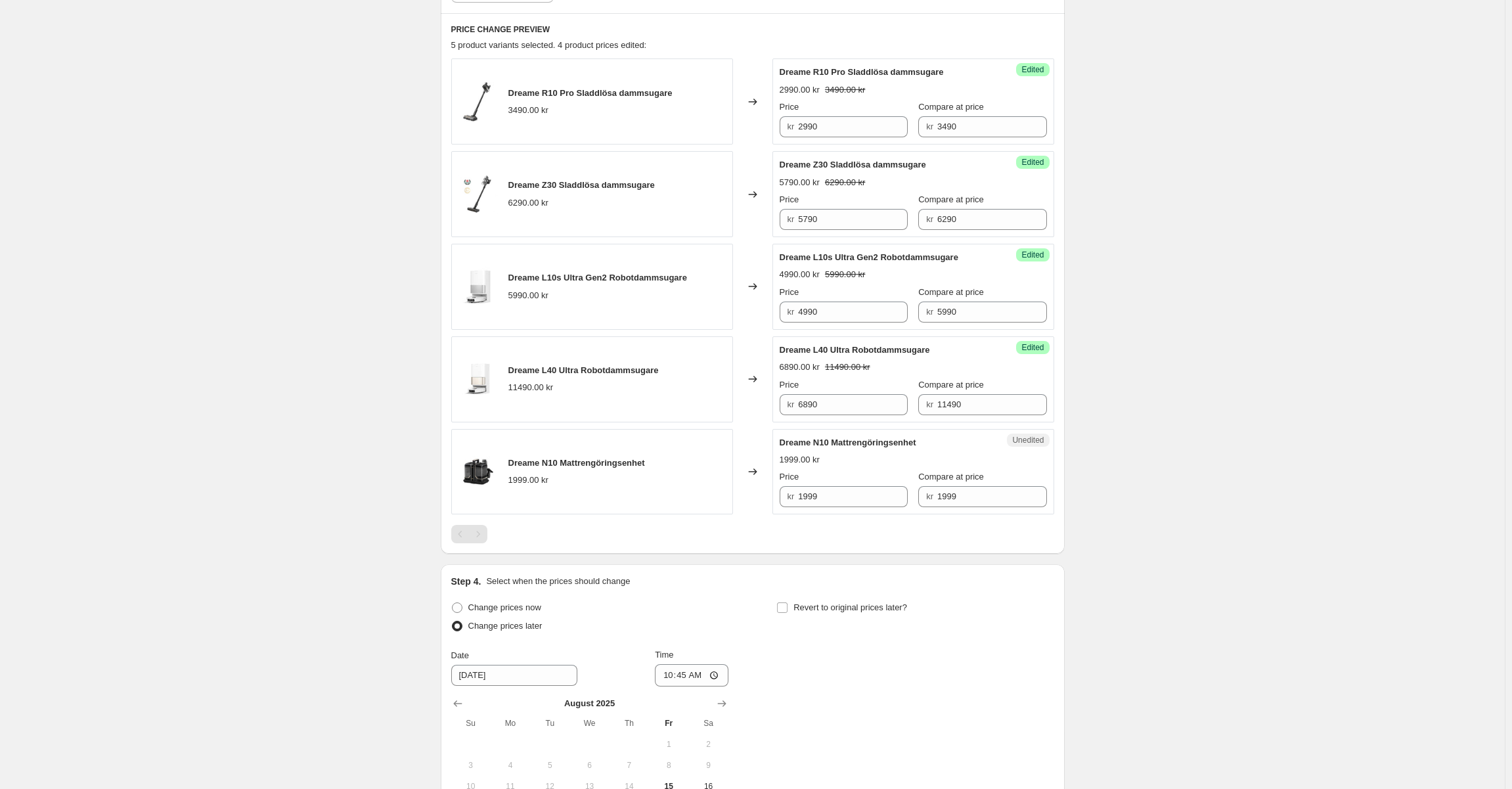
scroll to position [638, 0]
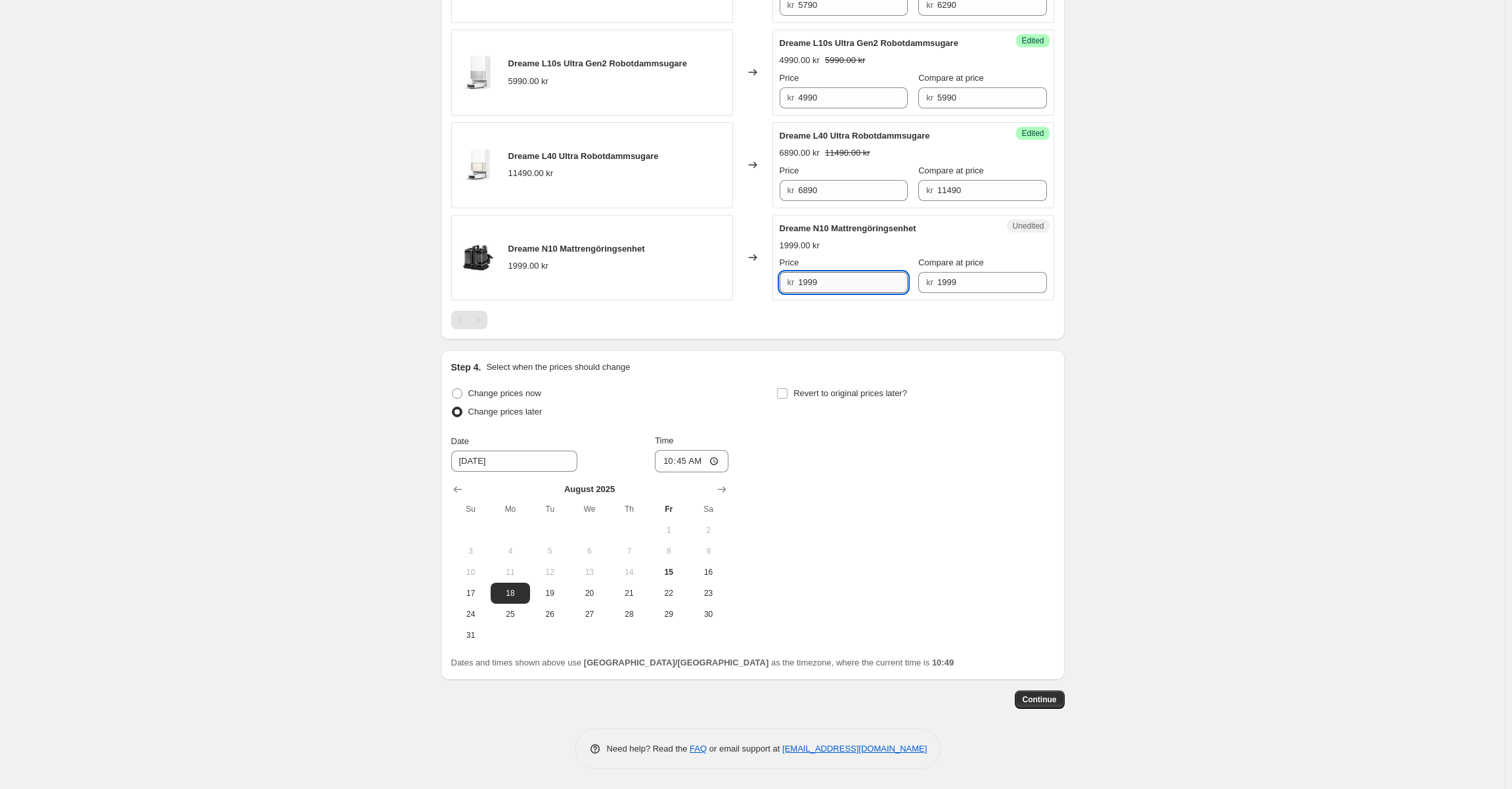
click at [809, 285] on input "1999" at bounding box center [852, 282] width 109 height 21
type input "1499"
click at [891, 320] on div at bounding box center [753, 320] width 603 height 19
click at [957, 513] on div "Change prices now Change prices later Date 8/18/2025 Time 10:45 August 2025 Su …" at bounding box center [753, 515] width 603 height 262
click at [688, 467] on input "10:45" at bounding box center [691, 461] width 74 height 23
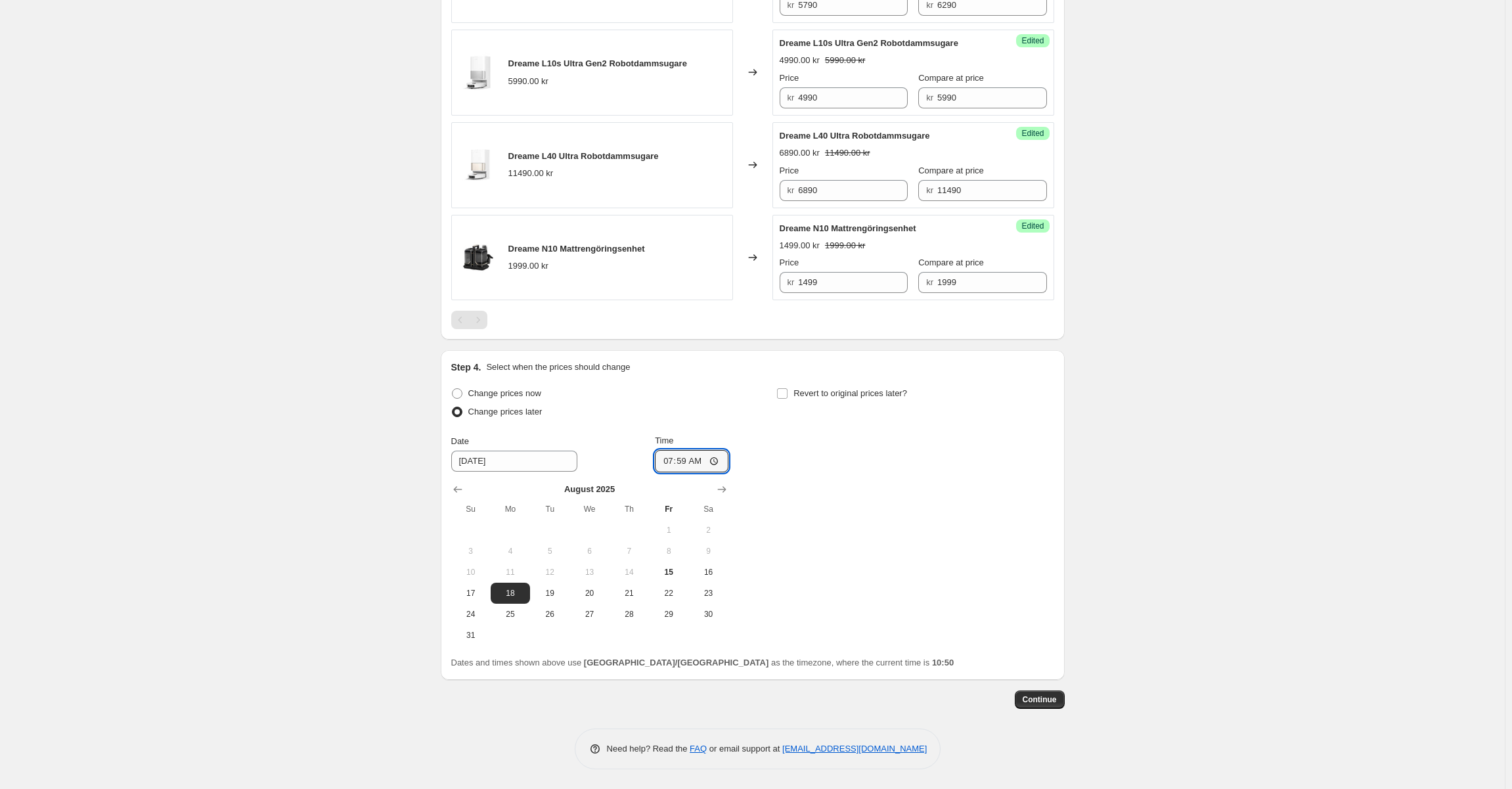
type input "07:00"
click at [806, 461] on div "Change prices now Change prices later Date 8/18/2025 Time 07:00 August 2025 Su …" at bounding box center [753, 515] width 603 height 262
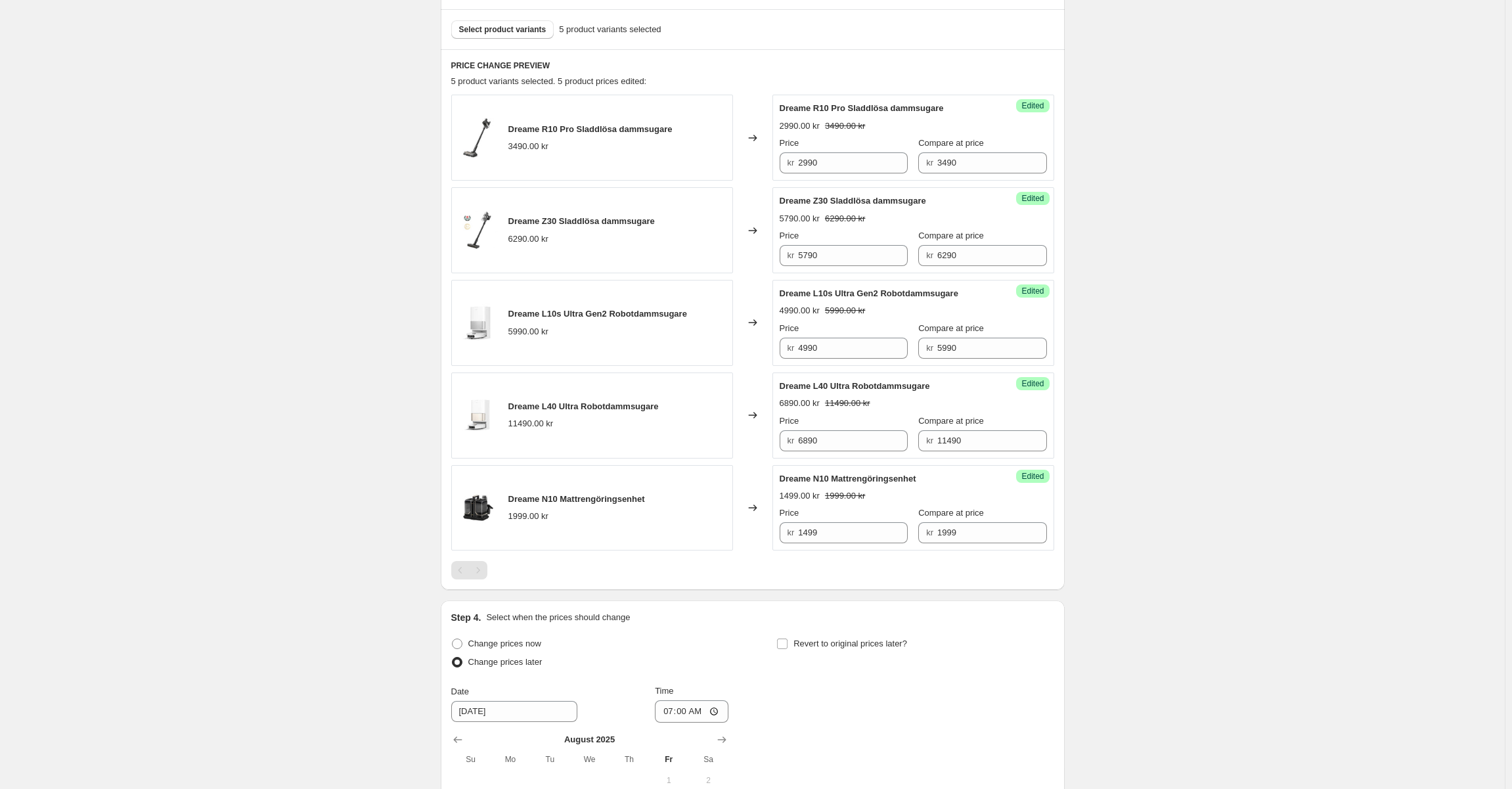
scroll to position [572, 0]
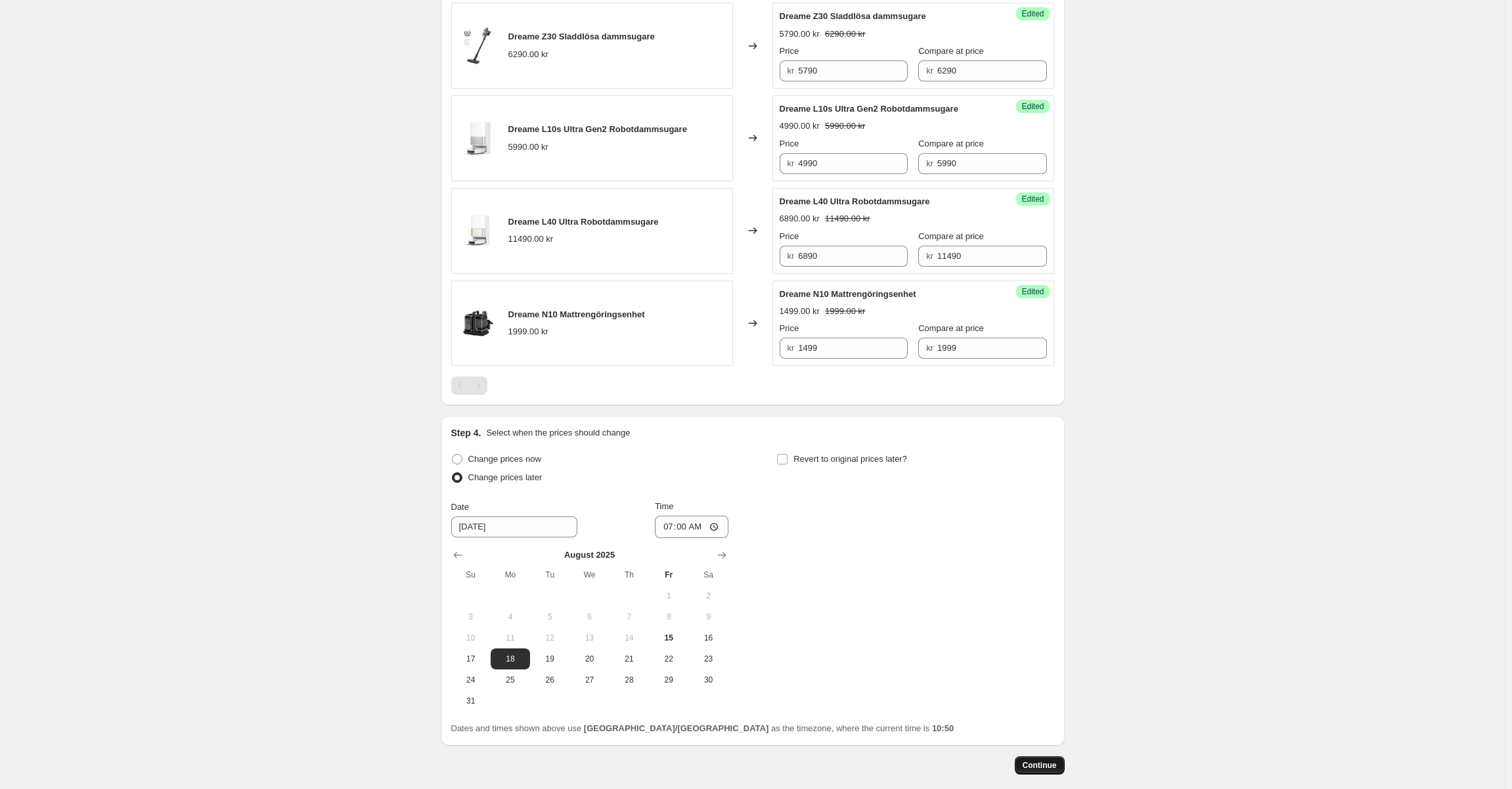
click at [1040, 759] on button "Continue" at bounding box center [1039, 765] width 50 height 19
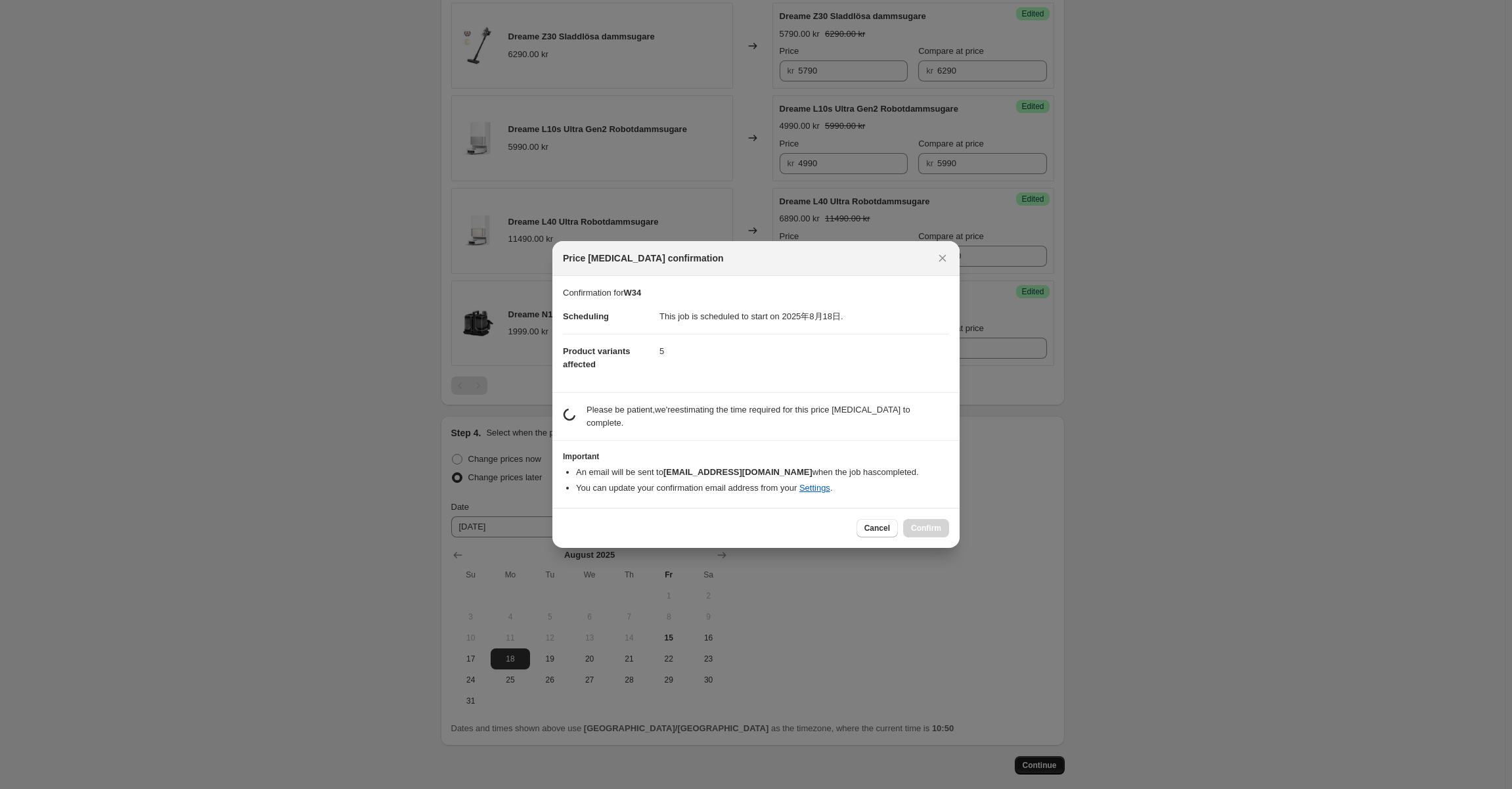
scroll to position [0, 0]
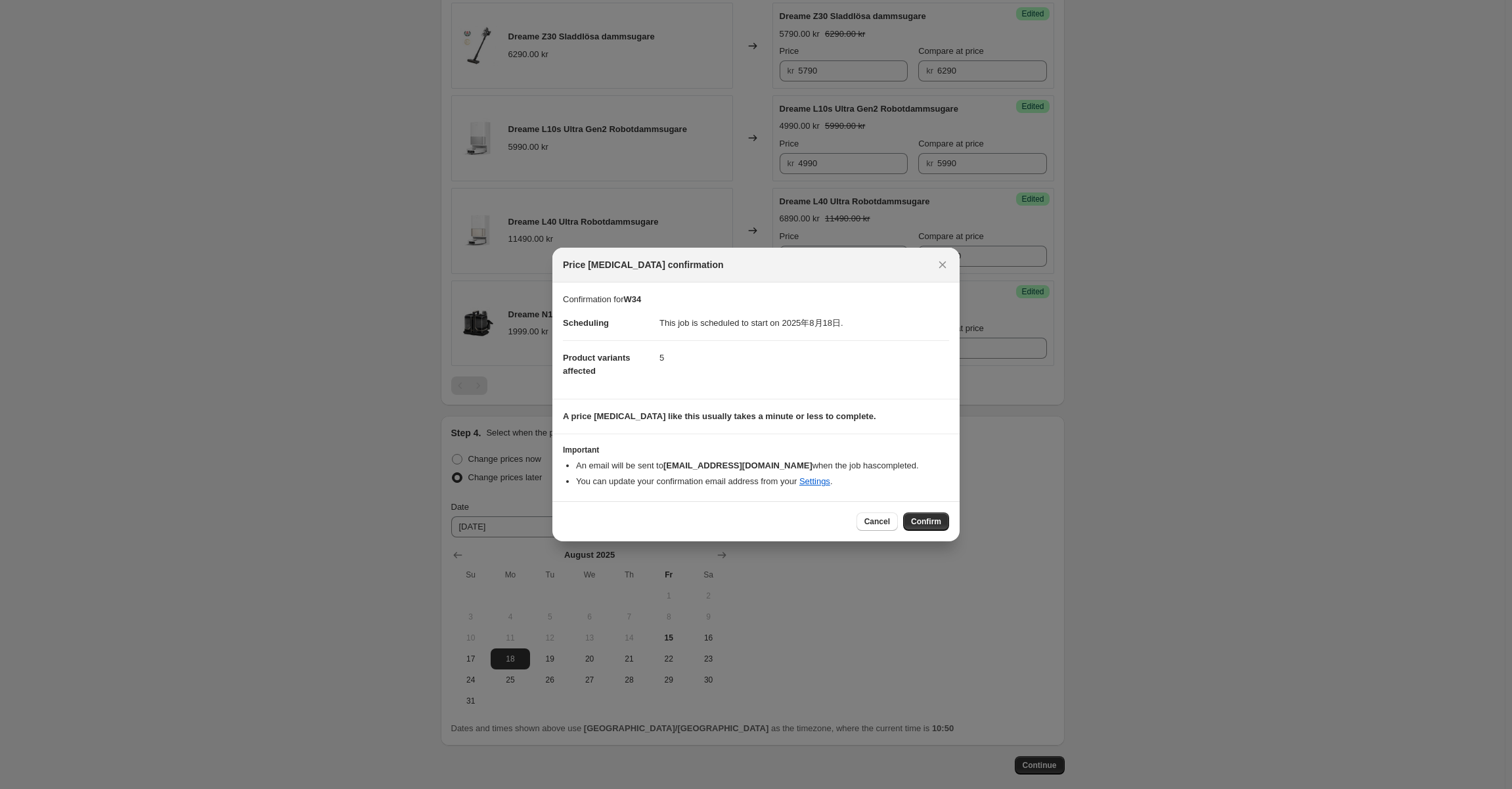
click at [921, 520] on span "Confirm" at bounding box center [926, 522] width 30 height 11
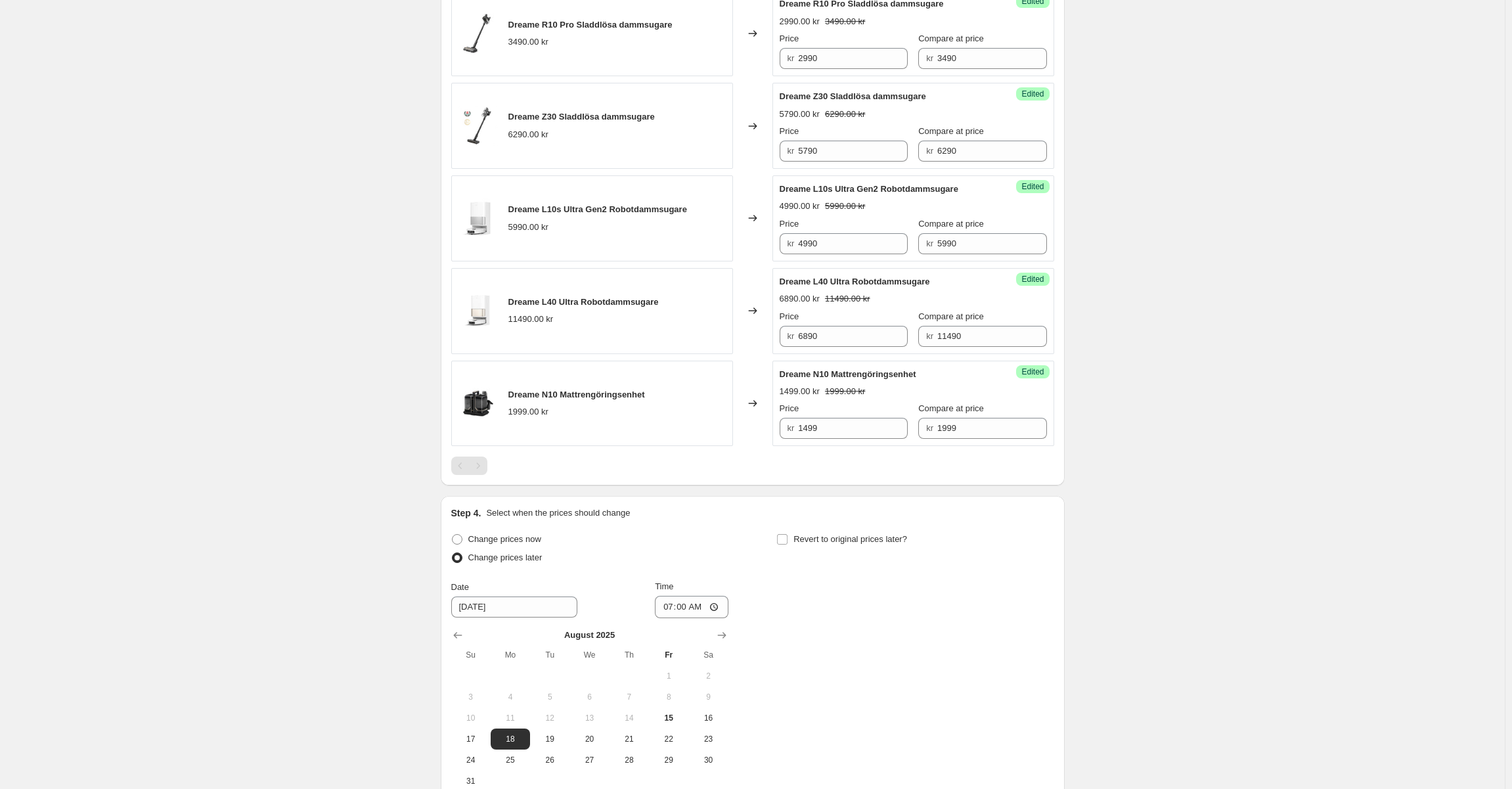
click at [1201, 463] on div "W34. This page is ready W34 Info Scheduled Copy to new job Delete job More acti…" at bounding box center [752, 181] width 1504 height 1507
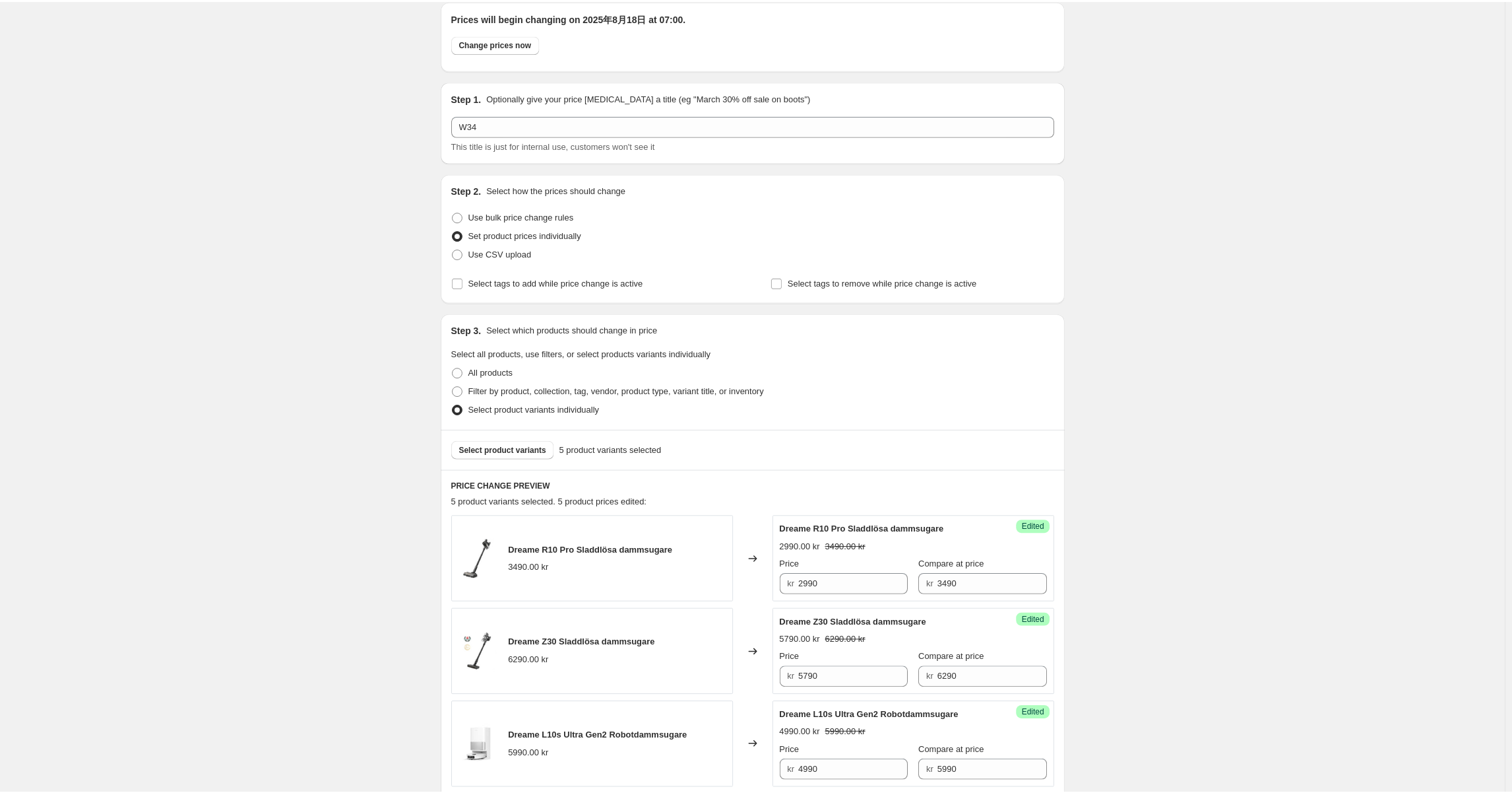
scroll to position [47, 0]
